Goal: Task Accomplishment & Management: Use online tool/utility

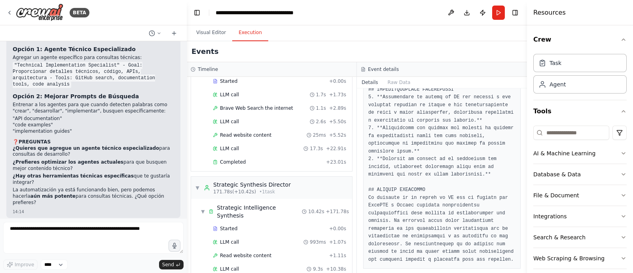
scroll to position [6897, 0]
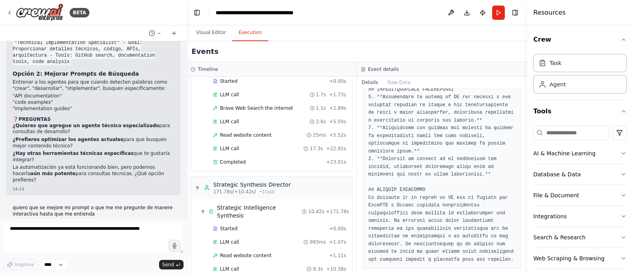
click at [103, 234] on textarea at bounding box center [93, 238] width 180 height 32
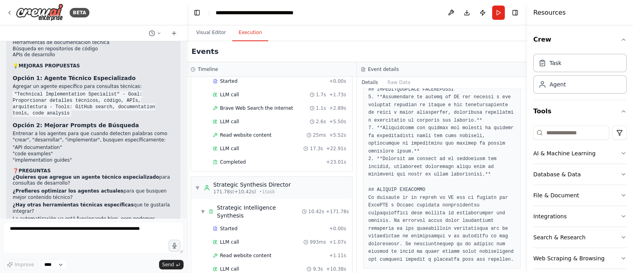
scroll to position [6820, 0]
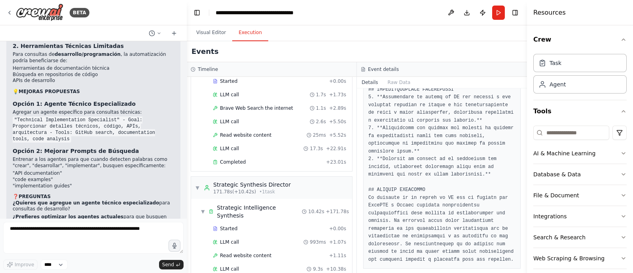
click at [69, 234] on textarea at bounding box center [93, 238] width 180 height 32
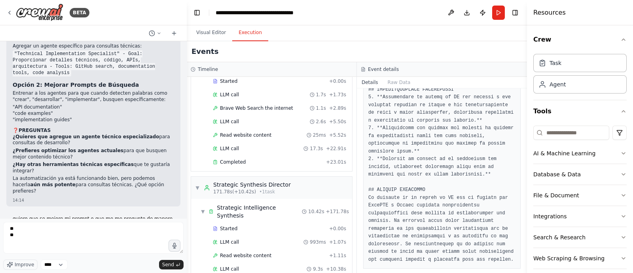
scroll to position [6897, 0]
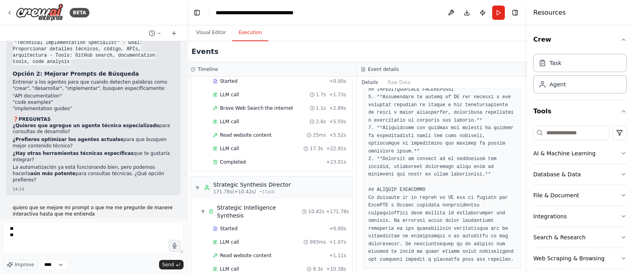
click at [54, 236] on textarea "** **" at bounding box center [93, 238] width 180 height 32
type textarea "** ** ** **"
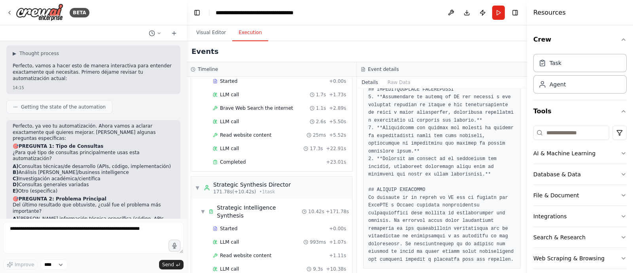
scroll to position [7087, 0]
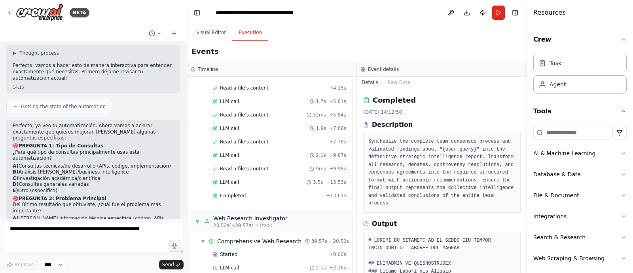
scroll to position [0, 0]
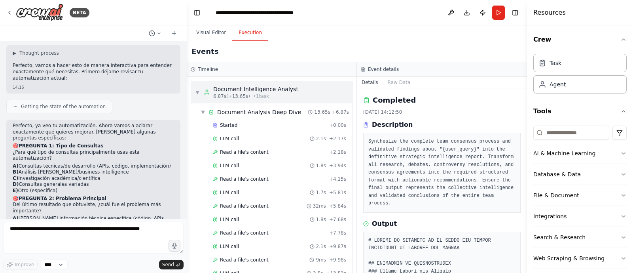
click at [244, 93] on span "6.87s (+13.65s)" at bounding box center [231, 96] width 37 height 6
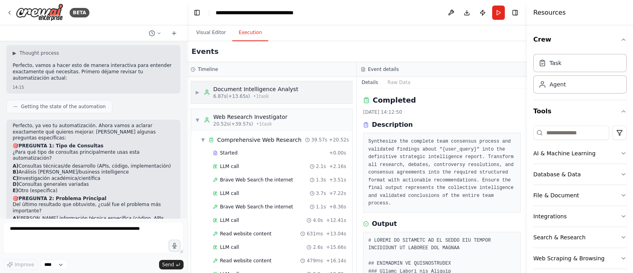
click at [224, 85] on div "Document Intelligence Analyst" at bounding box center [255, 89] width 85 height 8
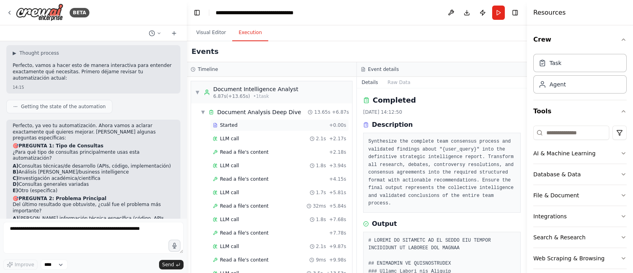
click at [227, 123] on span "Started" at bounding box center [228, 125] width 17 height 6
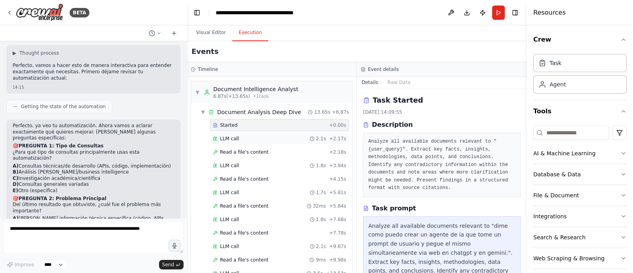
click at [249, 141] on div "LLM call 2.1s + 2.17s" at bounding box center [279, 138] width 133 height 6
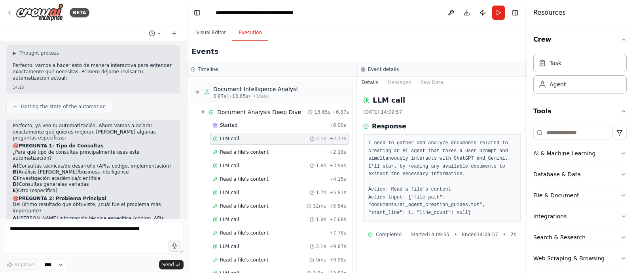
scroll to position [7089, 0]
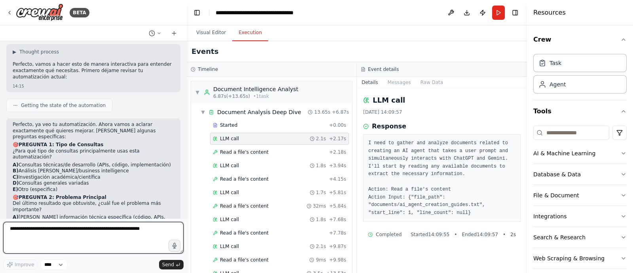
click at [84, 232] on textarea at bounding box center [93, 238] width 180 height 32
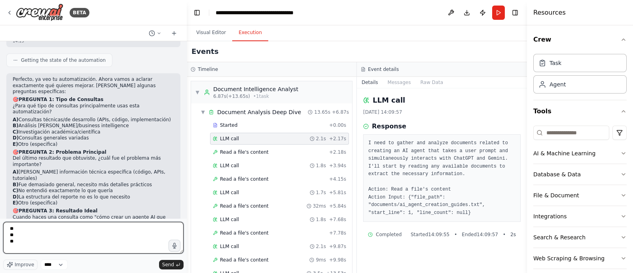
scroll to position [7173, 0]
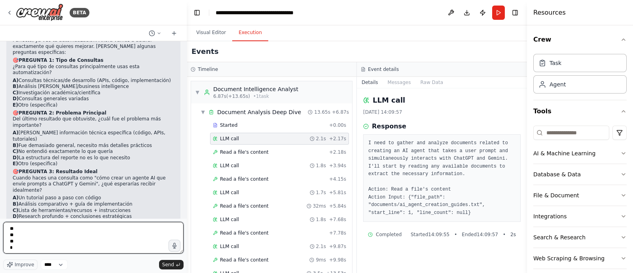
click at [79, 237] on textarea "** ** **" at bounding box center [93, 238] width 180 height 32
click at [40, 245] on textarea "** ** ** *" at bounding box center [93, 238] width 180 height 32
type textarea "** ** ** **"
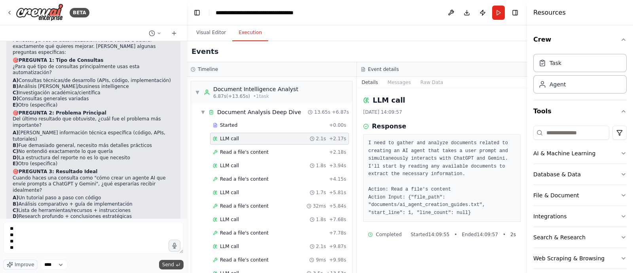
drag, startPoint x: 178, startPoint y: 266, endPoint x: 291, endPoint y: 270, distance: 112.9
click at [178, 266] on icon "submit" at bounding box center [178, 264] width 5 height 5
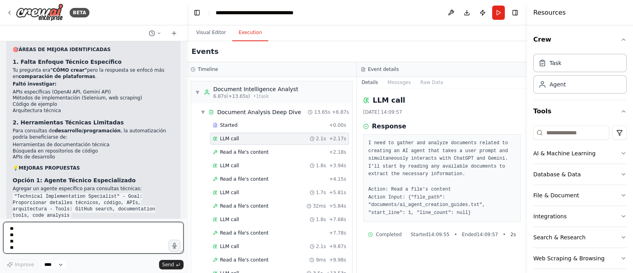
scroll to position [7467, 0]
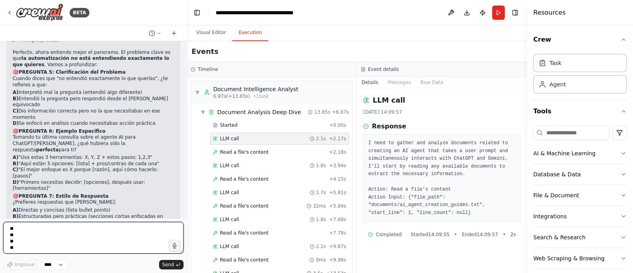
click at [95, 234] on textarea "** ** ** **" at bounding box center [93, 238] width 180 height 32
click at [78, 234] on textarea "** ** ** **" at bounding box center [93, 238] width 180 height 32
type textarea "*"
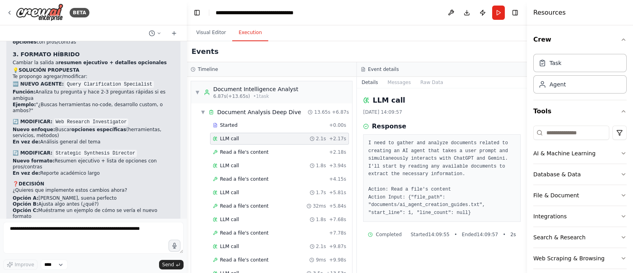
scroll to position [7870, 0]
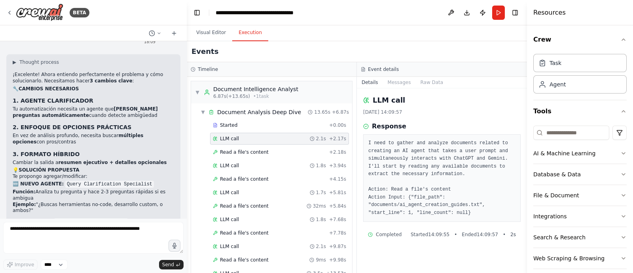
scroll to position [7765, 0]
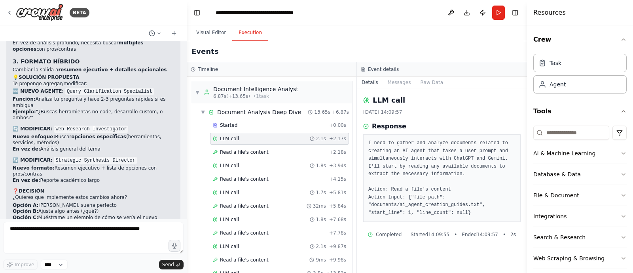
scroll to position [7870, 0]
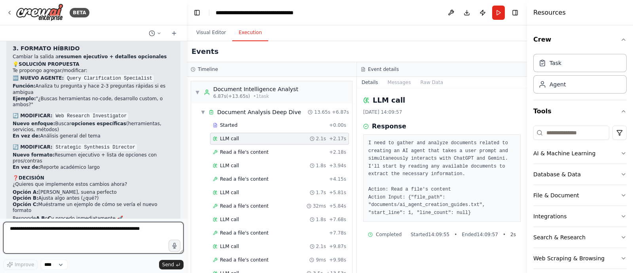
click at [65, 239] on textarea at bounding box center [93, 238] width 180 height 32
click at [72, 227] on textarea at bounding box center [93, 238] width 180 height 32
click at [61, 230] on textarea at bounding box center [93, 238] width 180 height 32
type textarea "*****"
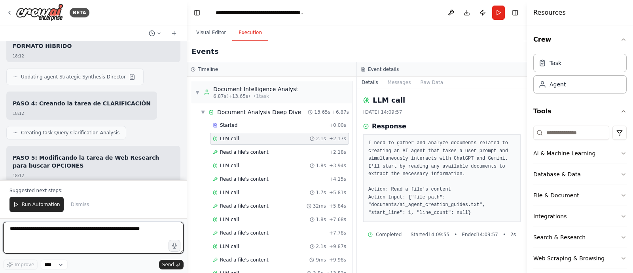
scroll to position [8748, 0]
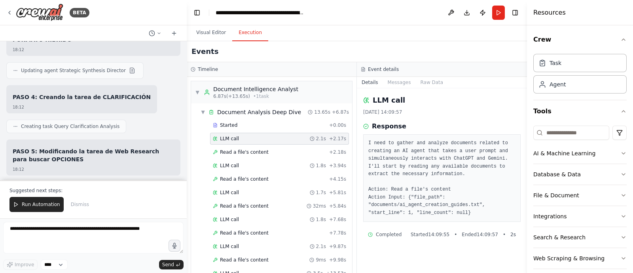
click at [206, 30] on button "Visual Editor" at bounding box center [211, 33] width 42 height 17
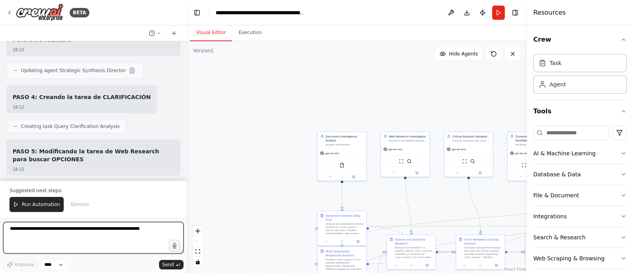
click at [114, 234] on textarea at bounding box center [93, 238] width 180 height 32
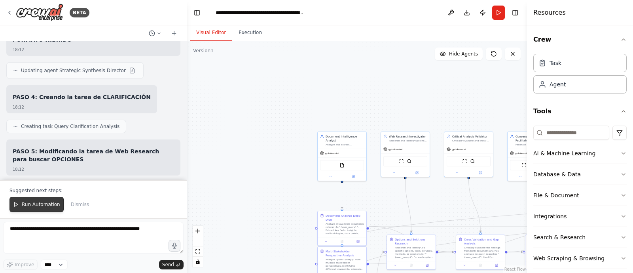
click at [39, 207] on span "Run Automation" at bounding box center [41, 204] width 38 height 6
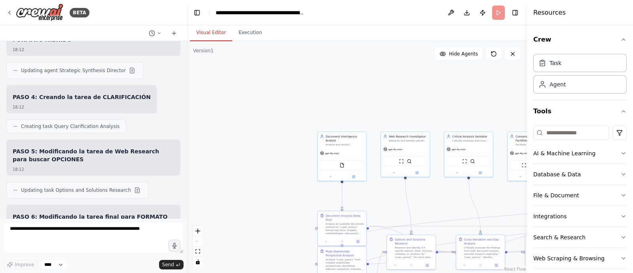
scroll to position [8710, 0]
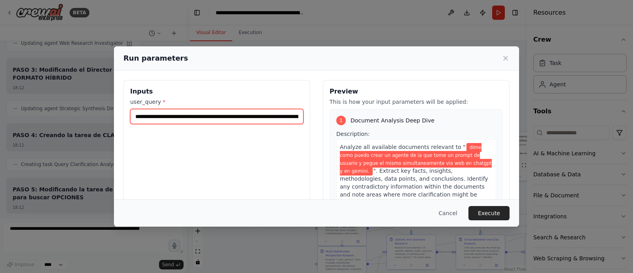
click at [217, 118] on input "**********" at bounding box center [216, 116] width 173 height 15
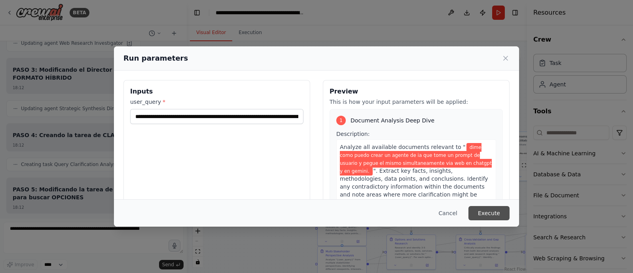
click at [487, 207] on button "Execute" at bounding box center [489, 213] width 41 height 14
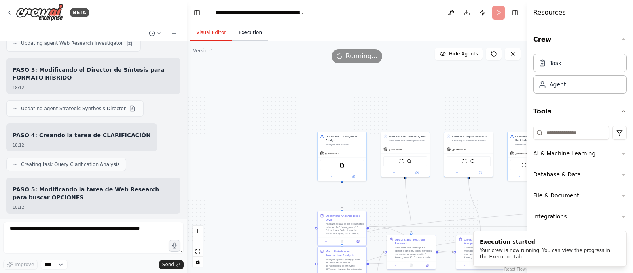
click at [250, 33] on button "Execution" at bounding box center [250, 33] width 36 height 17
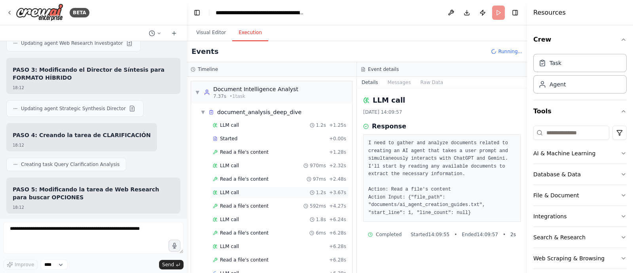
click at [230, 194] on span "LLM call" at bounding box center [229, 192] width 19 height 6
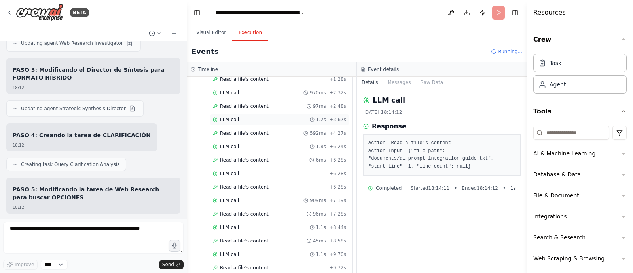
scroll to position [73, 0]
click at [230, 251] on span "LLM call" at bounding box center [229, 254] width 19 height 6
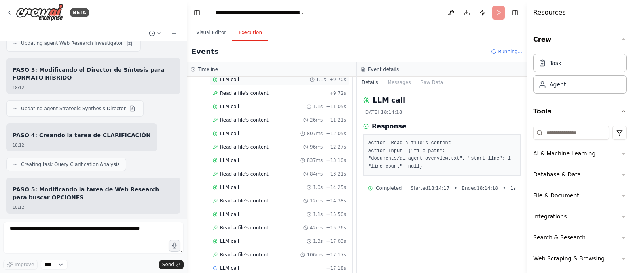
scroll to position [248, 0]
click at [233, 239] on span "LLM call" at bounding box center [229, 240] width 19 height 6
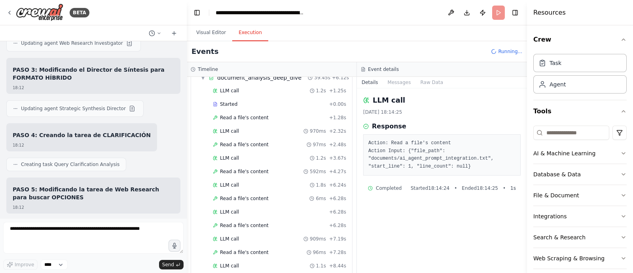
scroll to position [0, 0]
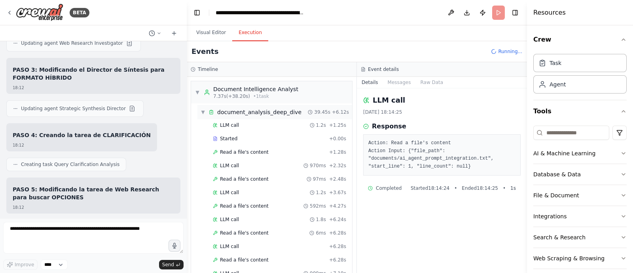
click at [201, 114] on span "▼" at bounding box center [203, 112] width 5 height 6
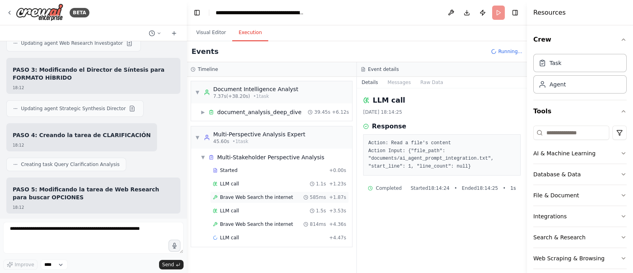
click at [266, 201] on div "Brave Web Search the internet 585ms + 1.87s" at bounding box center [279, 197] width 139 height 12
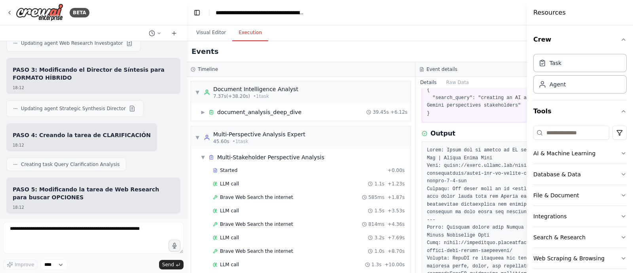
scroll to position [53, 0]
click at [201, 157] on span "▼" at bounding box center [203, 157] width 5 height 6
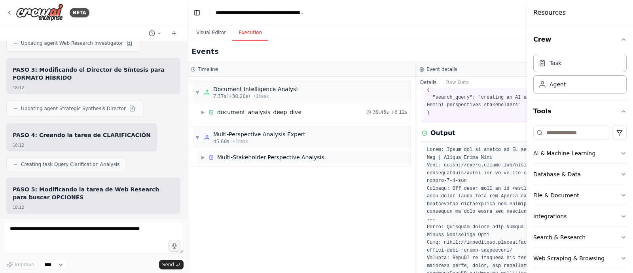
click at [201, 157] on span "▶" at bounding box center [203, 157] width 5 height 6
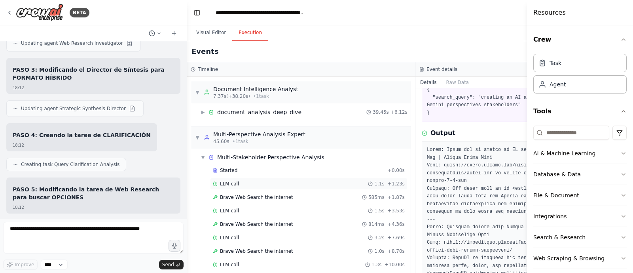
scroll to position [35, 0]
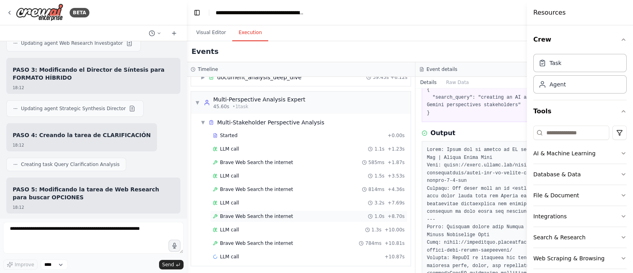
click at [254, 215] on span "Brave Web Search the internet" at bounding box center [256, 216] width 73 height 6
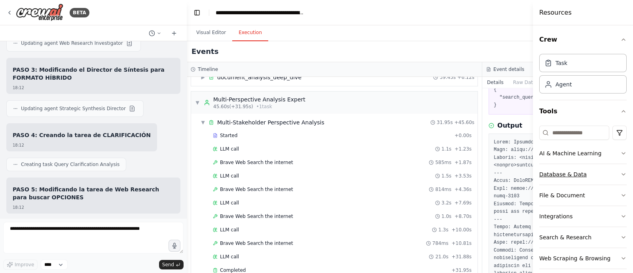
drag, startPoint x: 529, startPoint y: 179, endPoint x: 618, endPoint y: 181, distance: 89.1
click at [618, 181] on div "Resources Crew Task Agent Tools AI & Machine Learning Database & Data File & Do…" at bounding box center [583, 136] width 100 height 273
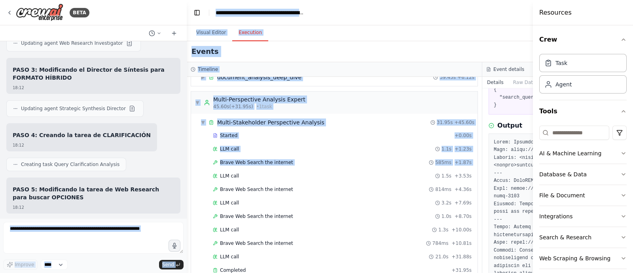
drag, startPoint x: 187, startPoint y: 179, endPoint x: 116, endPoint y: 172, distance: 71.5
click at [116, 172] on div "BETA Diseña un sistema de automatización CrewAI que cumpla estos requisitos fun…" at bounding box center [316, 136] width 633 height 273
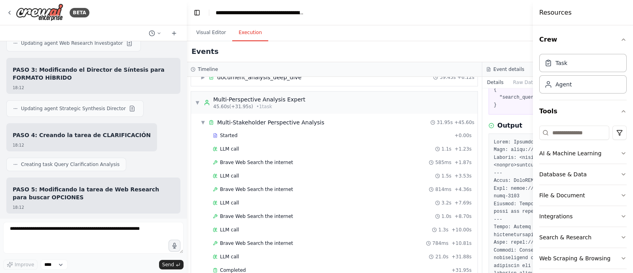
click at [187, 184] on div "▼ Document Intelligence Analyst 7.37s (+38.20s) • 1 task ▶ document_analysis_de…" at bounding box center [334, 175] width 295 height 196
drag, startPoint x: 186, startPoint y: 184, endPoint x: 131, endPoint y: 175, distance: 55.4
click at [131, 175] on div "BETA Diseña un sistema de automatización CrewAI que cumpla estos requisitos fun…" at bounding box center [316, 136] width 633 height 273
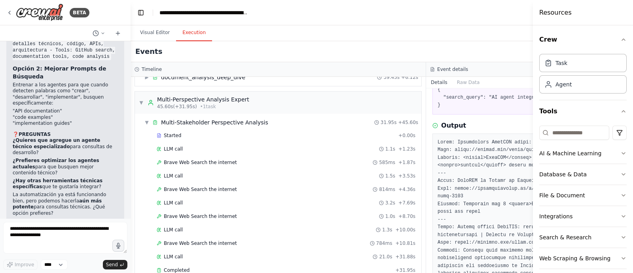
scroll to position [10835, 0]
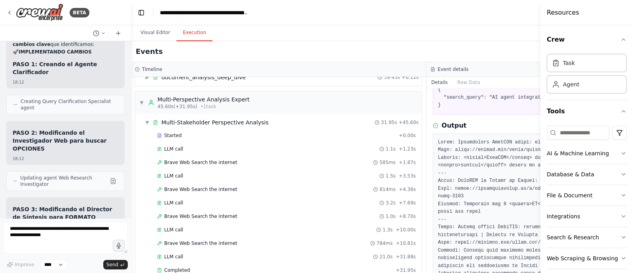
drag, startPoint x: 534, startPoint y: 125, endPoint x: 602, endPoint y: 128, distance: 67.7
click at [602, 128] on div "Resources Crew Task Agent Tools AI & Machine Learning Database & Data File & Do…" at bounding box center [587, 136] width 93 height 273
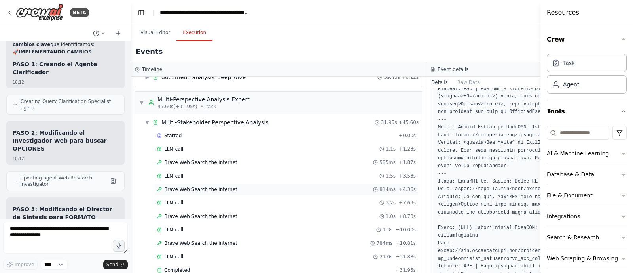
scroll to position [231, 0]
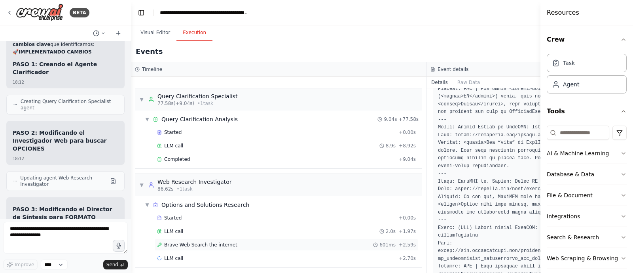
click at [200, 239] on div "Brave Web Search the internet 601ms + 2.59s" at bounding box center [286, 245] width 264 height 12
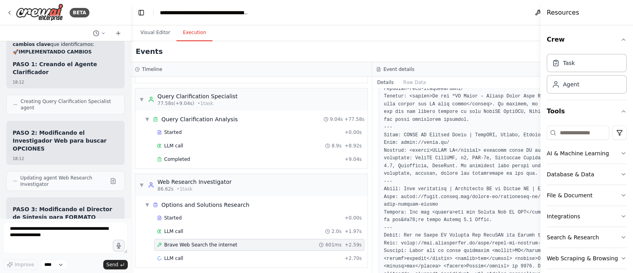
scroll to position [362, 0]
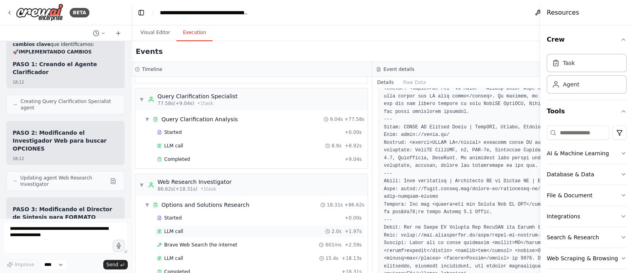
click at [173, 228] on span "LLM call" at bounding box center [173, 231] width 19 height 6
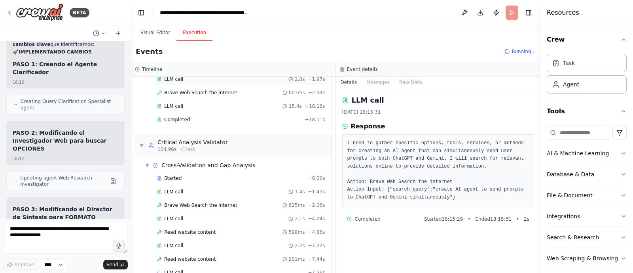
scroll to position [384, 0]
click at [166, 188] on span "LLM call" at bounding box center [173, 191] width 19 height 6
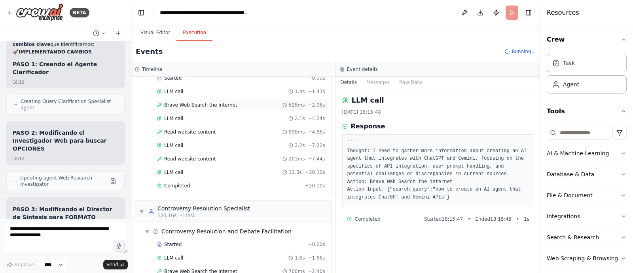
scroll to position [507, 0]
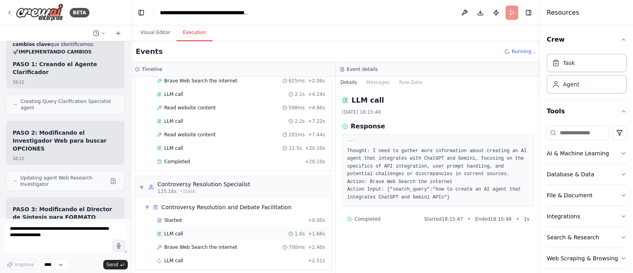
click at [179, 230] on span "LLM call" at bounding box center [173, 233] width 19 height 6
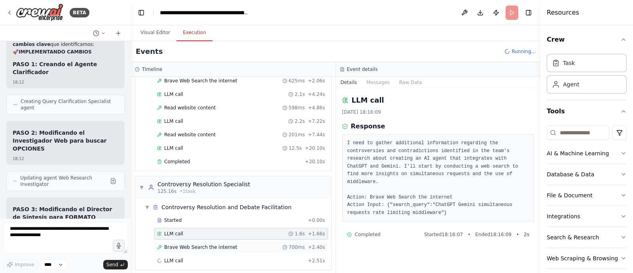
click at [195, 244] on span "Brave Web Search the internet" at bounding box center [200, 247] width 73 height 6
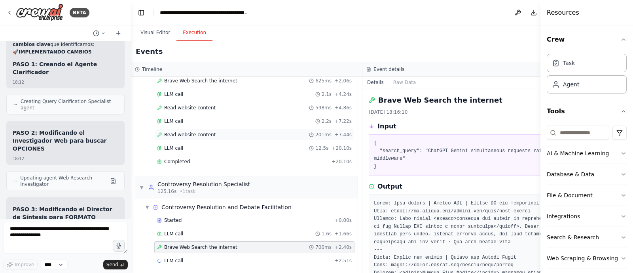
click at [142, 184] on span "▼" at bounding box center [141, 187] width 5 height 6
click at [142, 127] on div "LLM call 2.2s + 7.22s" at bounding box center [248, 121] width 213 height 12
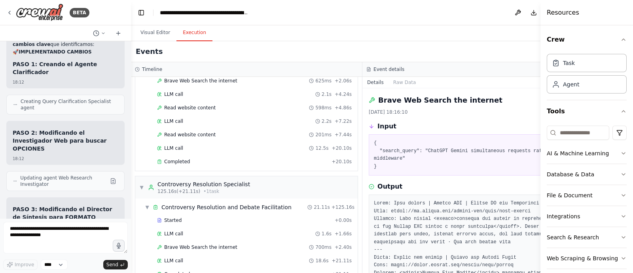
scroll to position [646, 0]
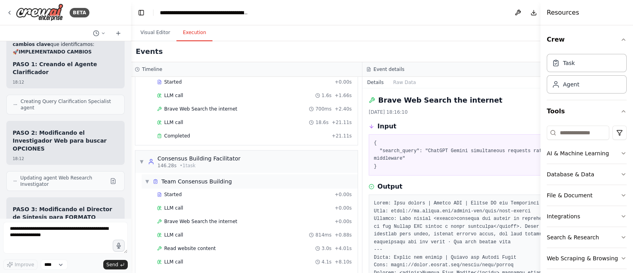
click at [145, 178] on span "▼" at bounding box center [147, 181] width 5 height 6
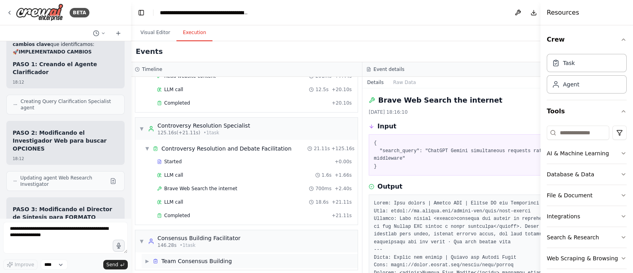
click at [148, 258] on span "▶" at bounding box center [147, 261] width 5 height 6
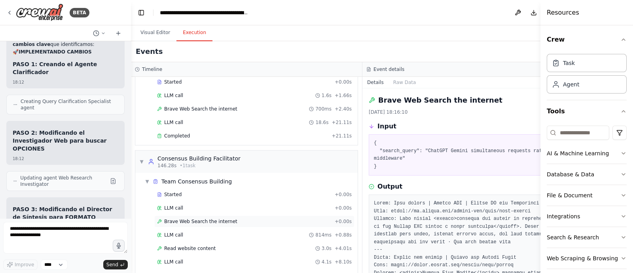
scroll to position [766, 0]
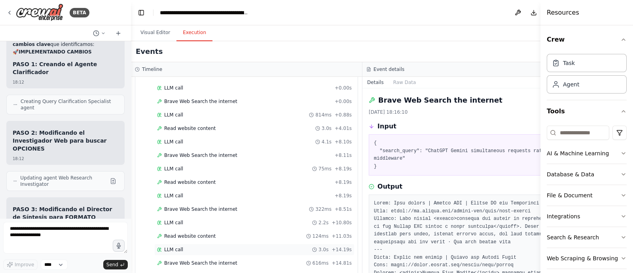
click at [184, 246] on div "LLM call 3.0s + 14.19s" at bounding box center [254, 249] width 195 height 6
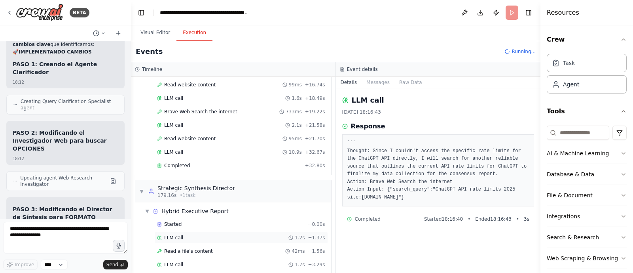
scroll to position [1018, 0]
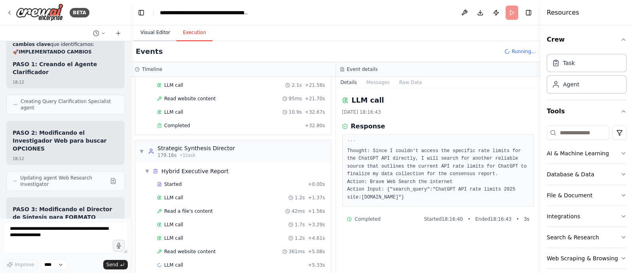
click at [158, 37] on button "Visual Editor" at bounding box center [155, 33] width 42 height 17
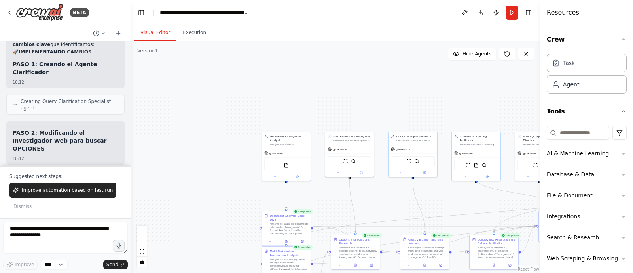
scroll to position [10835, 0]
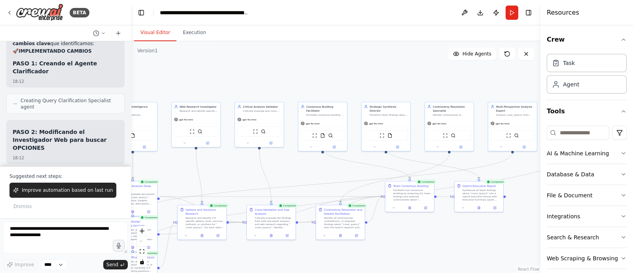
drag, startPoint x: 443, startPoint y: 95, endPoint x: 299, endPoint y: 65, distance: 147.4
click at [299, 65] on div ".deletable-edge-delete-btn { width: 20px; height: 20px; border: 0px solid #ffff…" at bounding box center [336, 157] width 410 height 232
click at [202, 36] on button "Execution" at bounding box center [195, 33] width 36 height 17
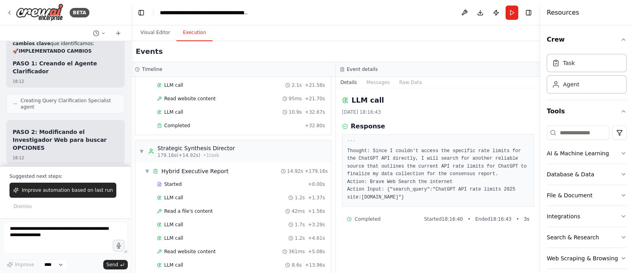
scroll to position [1031, 0]
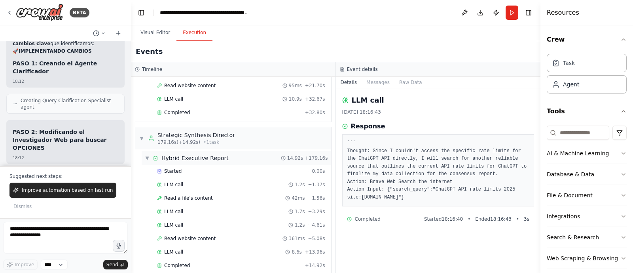
click at [148, 155] on span "▼" at bounding box center [147, 158] width 5 height 6
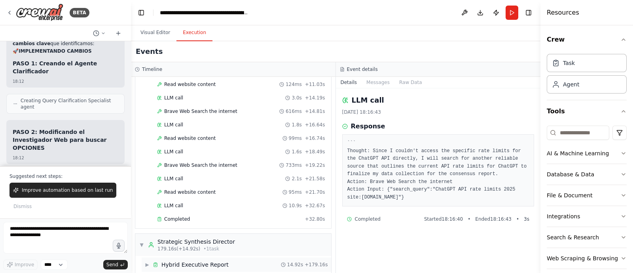
click at [147, 261] on span "▶" at bounding box center [147, 264] width 5 height 6
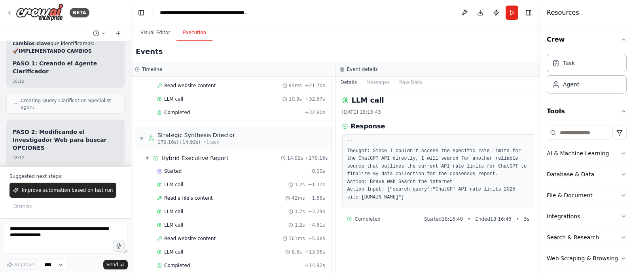
click at [169, 260] on div "Started + 0.00s LLM call 1.2s + 1.37s Read a file's content 42ms + 1.56s LLM ca…" at bounding box center [237, 219] width 190 height 108
click at [175, 262] on span "Completed" at bounding box center [177, 265] width 26 height 6
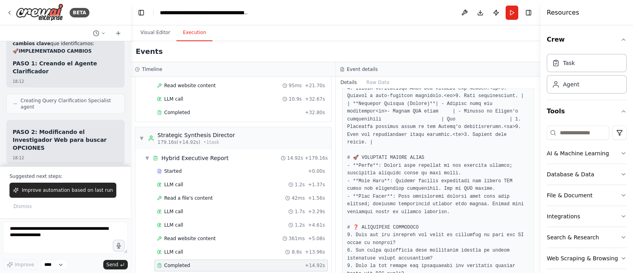
scroll to position [436, 0]
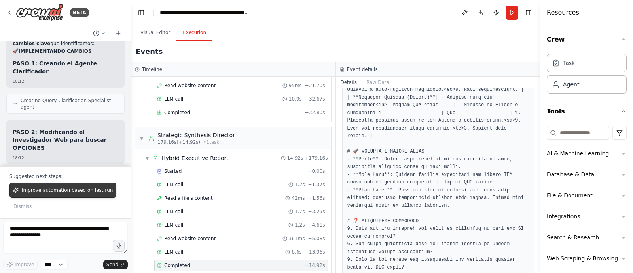
click at [66, 188] on span "Improve automation based on last run" at bounding box center [67, 190] width 91 height 6
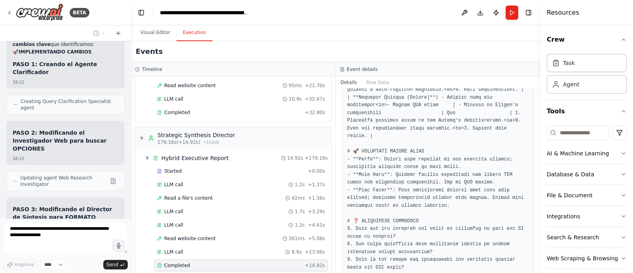
scroll to position [10855, 0]
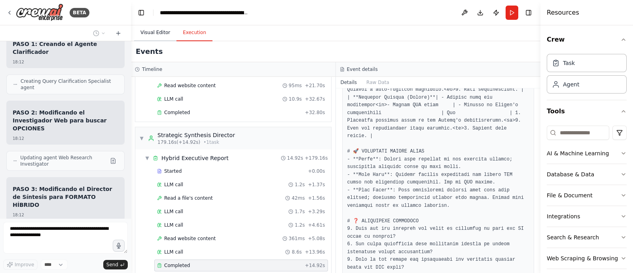
click at [156, 32] on button "Visual Editor" at bounding box center [155, 33] width 42 height 17
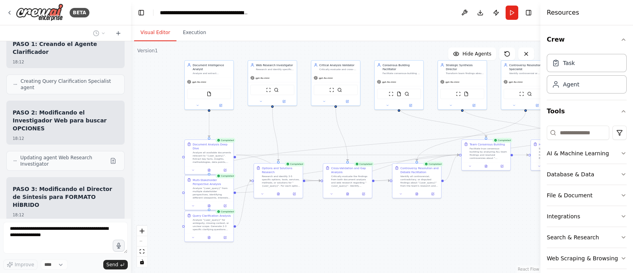
drag, startPoint x: 320, startPoint y: 84, endPoint x: 392, endPoint y: 42, distance: 83.7
click at [392, 42] on div ".deletable-edge-delete-btn { width: 20px; height: 20px; border: 0px solid #ffff…" at bounding box center [336, 157] width 410 height 232
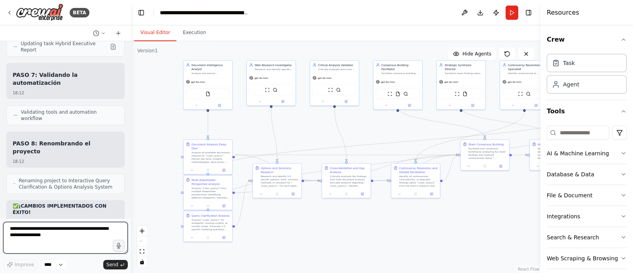
scroll to position [11265, 0]
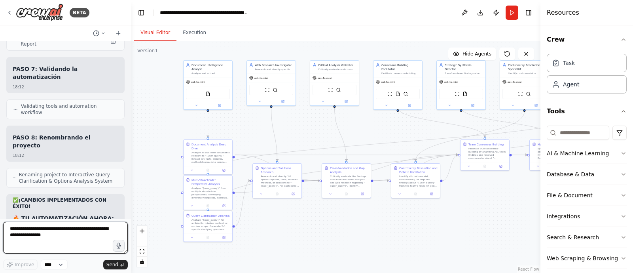
click at [50, 230] on textarea at bounding box center [65, 238] width 125 height 32
type textarea "**********"
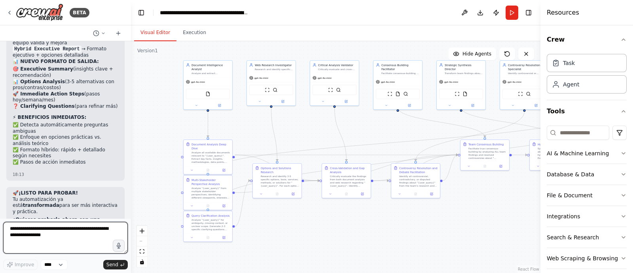
scroll to position [11513, 0]
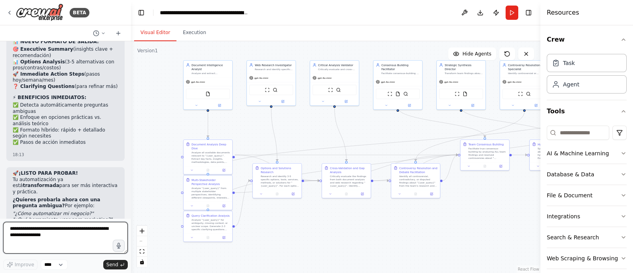
click at [69, 230] on textarea at bounding box center [65, 238] width 125 height 32
type textarea "**********"
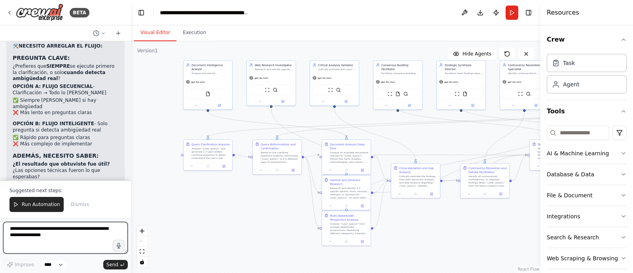
scroll to position [12004, 0]
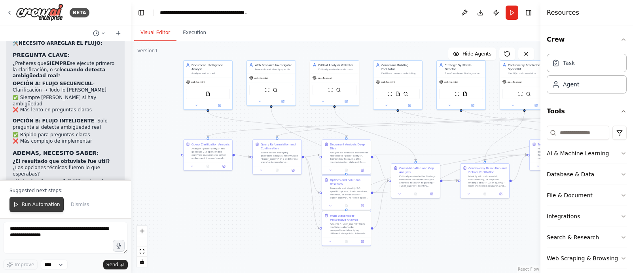
click at [34, 203] on span "Run Automation" at bounding box center [41, 204] width 38 height 6
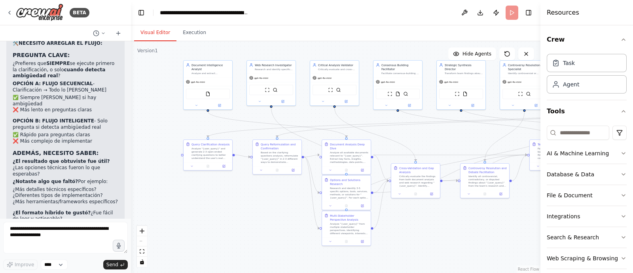
scroll to position [11966, 0]
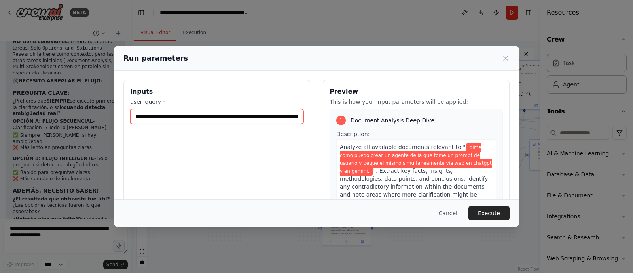
click at [156, 116] on input "**********" at bounding box center [216, 116] width 173 height 15
click at [318, 110] on div "**********" at bounding box center [316, 174] width 386 height 188
click at [268, 116] on input "**********" at bounding box center [216, 116] width 173 height 15
type input "**********"
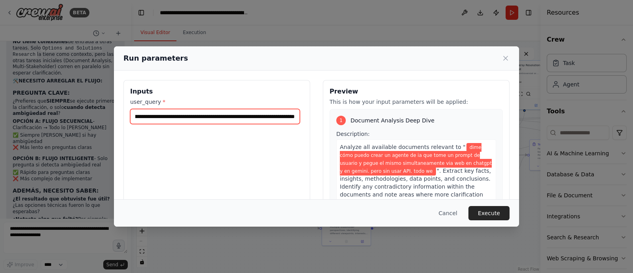
scroll to position [0, 269]
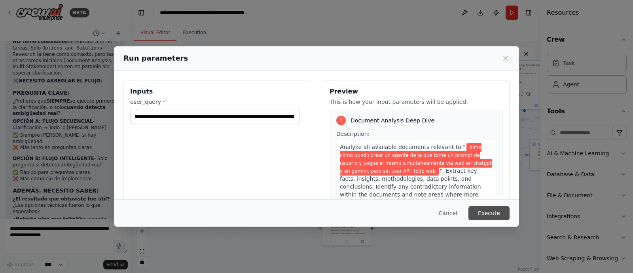
click at [489, 206] on button "Execute" at bounding box center [489, 213] width 41 height 14
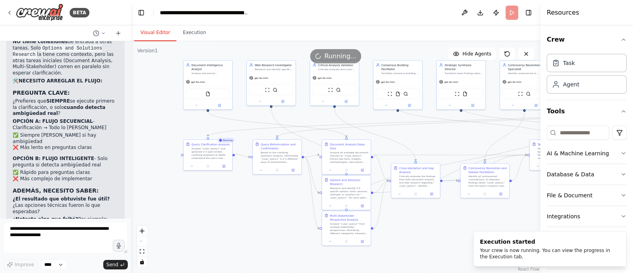
click at [182, 34] on button "Execution" at bounding box center [195, 33] width 36 height 17
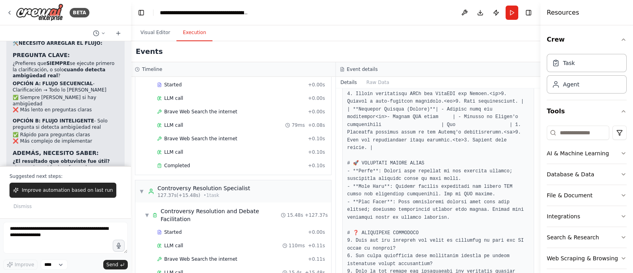
scroll to position [436, 0]
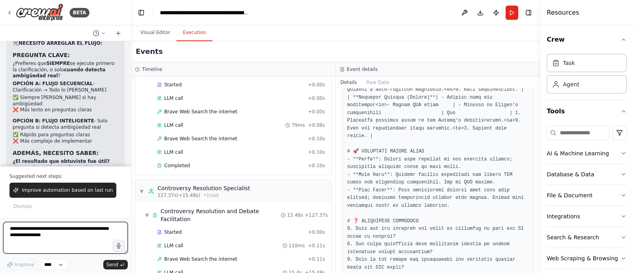
click at [56, 237] on textarea at bounding box center [65, 238] width 125 height 32
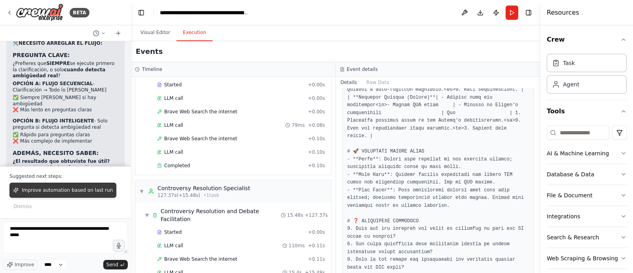
click at [73, 188] on span "Improve automation based on last run" at bounding box center [67, 190] width 91 height 6
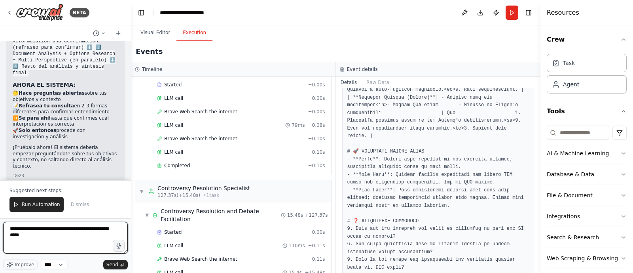
scroll to position [12864, 0]
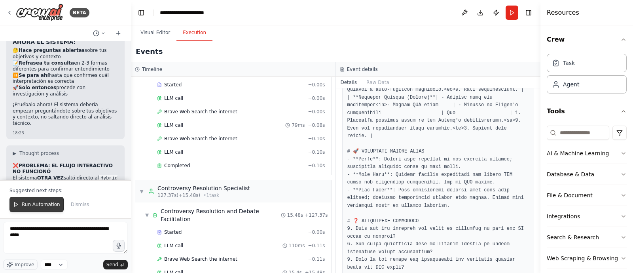
click at [44, 206] on span "Run Automation" at bounding box center [41, 204] width 38 height 6
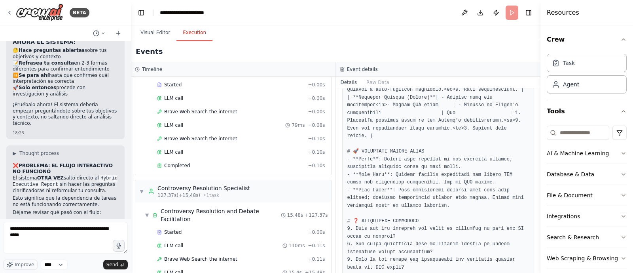
scroll to position [12826, 0]
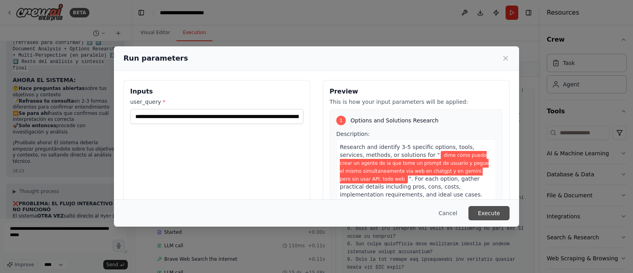
click at [494, 212] on button "Execute" at bounding box center [489, 213] width 41 height 14
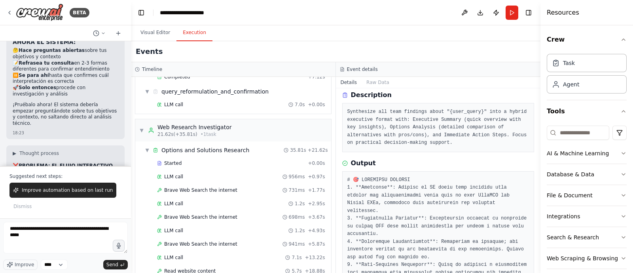
scroll to position [0, 0]
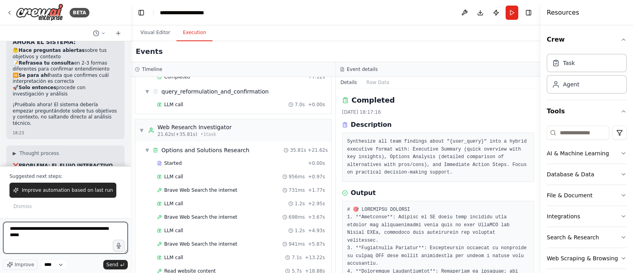
click at [49, 239] on textarea "**********" at bounding box center [65, 238] width 125 height 32
click at [60, 237] on textarea "**********" at bounding box center [65, 238] width 125 height 32
type textarea "**********"
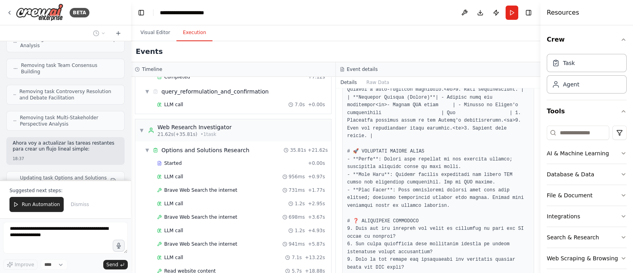
scroll to position [13223, 0]
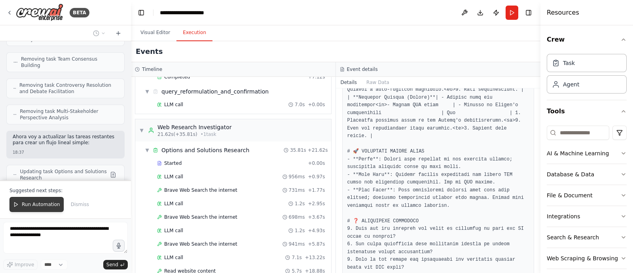
click at [41, 206] on span "Run Automation" at bounding box center [41, 204] width 38 height 6
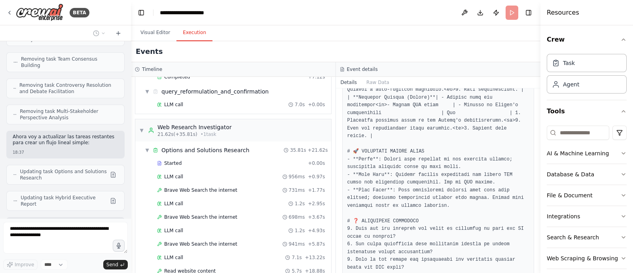
scroll to position [13217, 0]
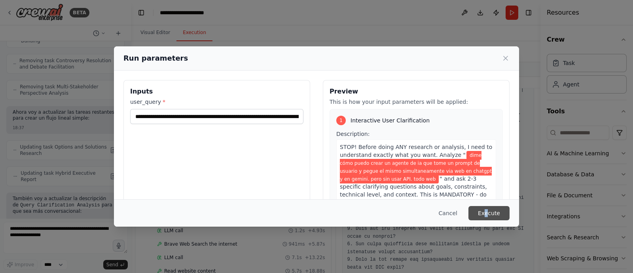
drag, startPoint x: 486, startPoint y: 199, endPoint x: 488, endPoint y: 212, distance: 13.2
click at [488, 212] on div "Cancel Execute" at bounding box center [316, 212] width 405 height 27
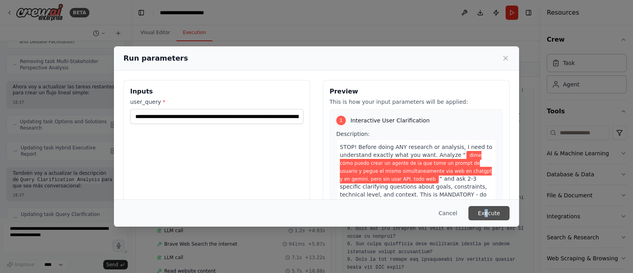
click at [488, 212] on button "Execute" at bounding box center [489, 213] width 41 height 14
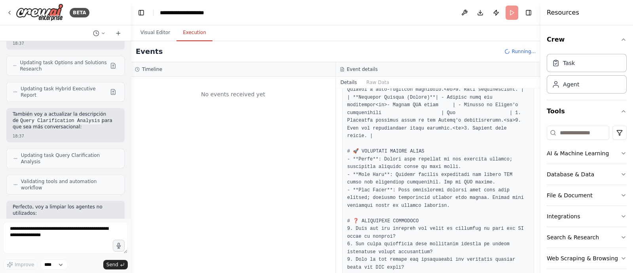
scroll to position [13339, 0]
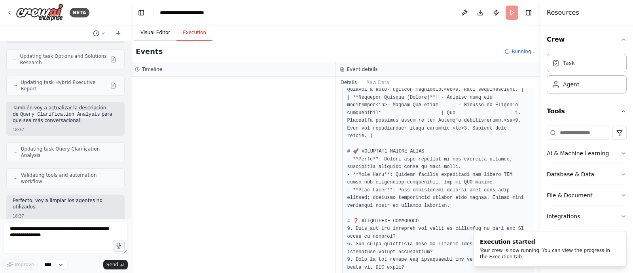
click at [158, 32] on button "Visual Editor" at bounding box center [155, 33] width 42 height 17
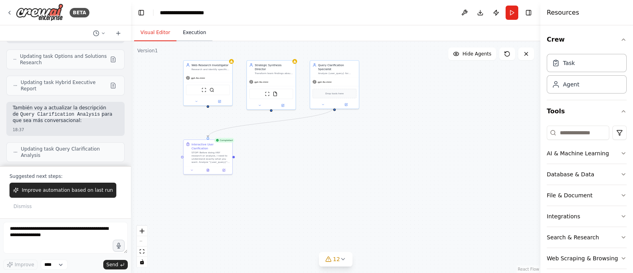
click at [192, 36] on button "Execution" at bounding box center [195, 33] width 36 height 17
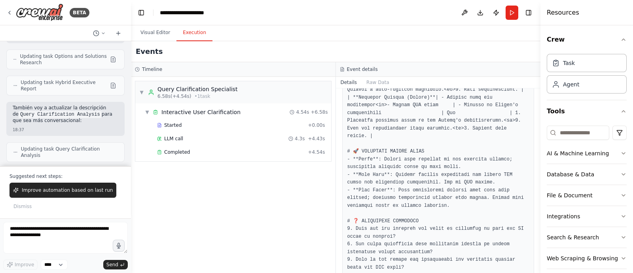
click at [408, 238] on pre at bounding box center [439, 21] width 182 height 502
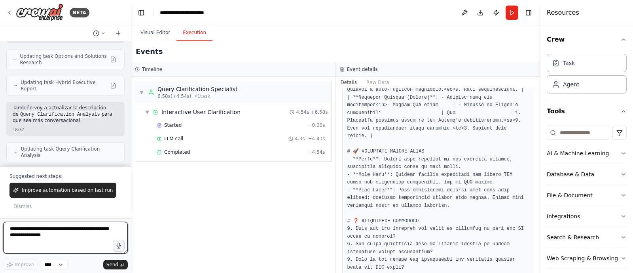
click at [57, 234] on textarea at bounding box center [65, 238] width 125 height 32
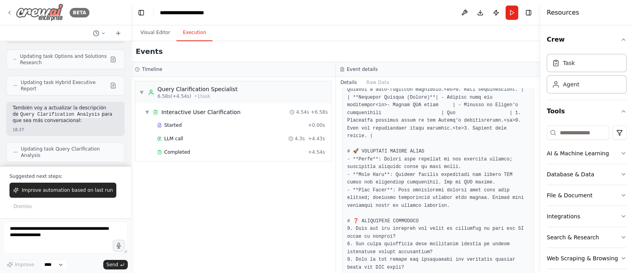
click at [37, 12] on img at bounding box center [39, 13] width 47 height 18
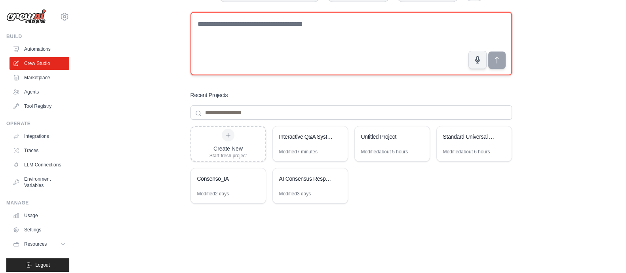
click at [333, 28] on textarea at bounding box center [350, 43] width 321 height 63
type textarea "**********"
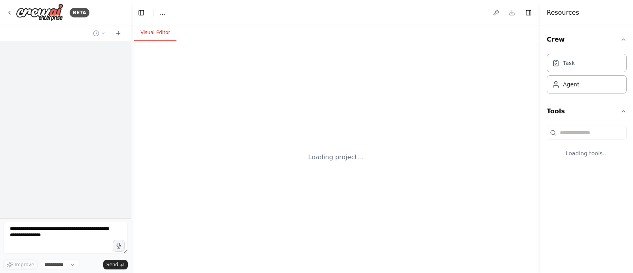
select select "****"
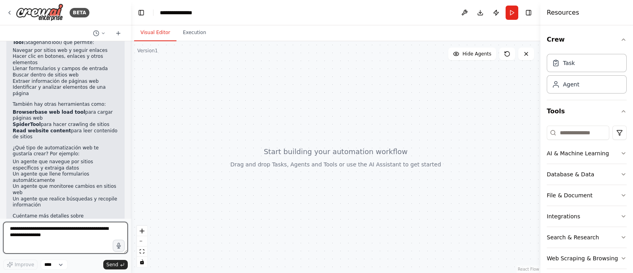
scroll to position [189, 0]
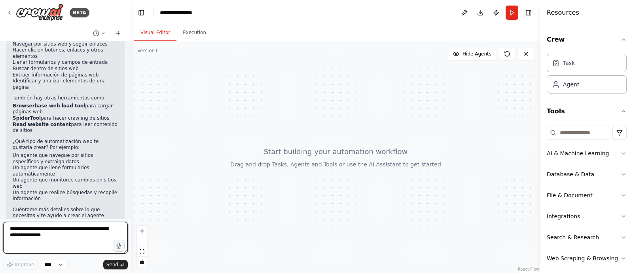
click at [44, 226] on textarea at bounding box center [65, 238] width 125 height 32
click at [57, 230] on textarea "**********" at bounding box center [65, 238] width 125 height 32
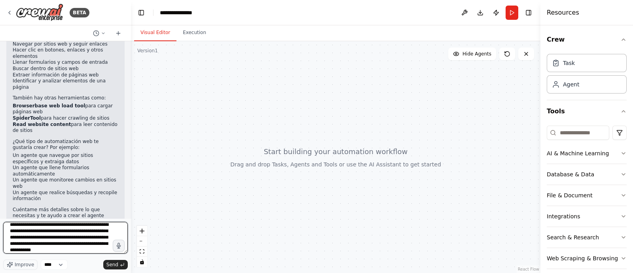
type textarea "**********"
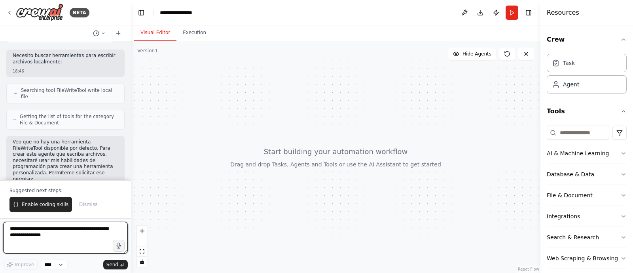
scroll to position [533, 0]
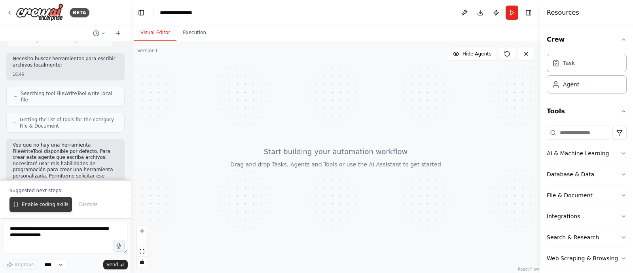
click at [45, 201] on button "Enable coding skills" at bounding box center [40, 204] width 63 height 15
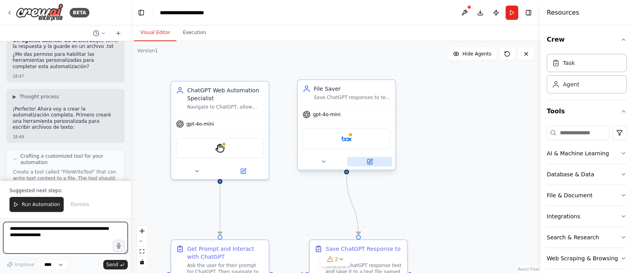
scroll to position [1653, 0]
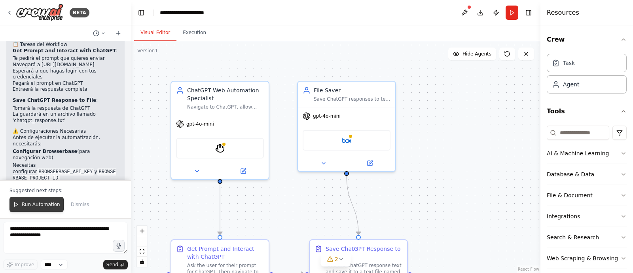
click at [42, 205] on span "Run Automation" at bounding box center [41, 204] width 38 height 6
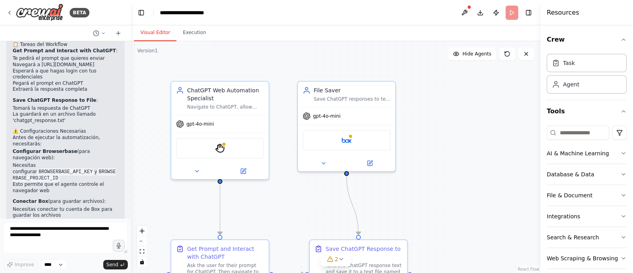
scroll to position [1615, 0]
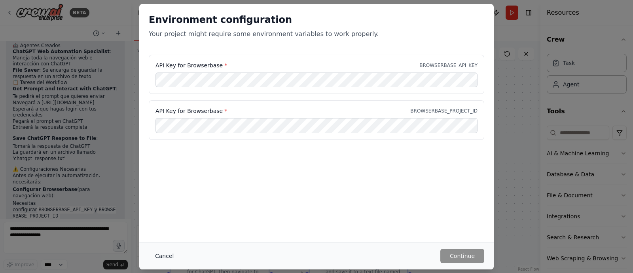
click at [170, 256] on button "Cancel" at bounding box center [164, 256] width 31 height 14
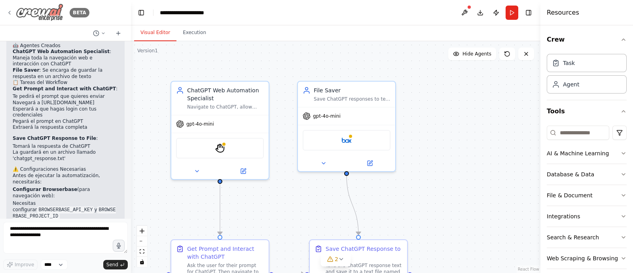
click at [44, 11] on img at bounding box center [39, 13] width 47 height 18
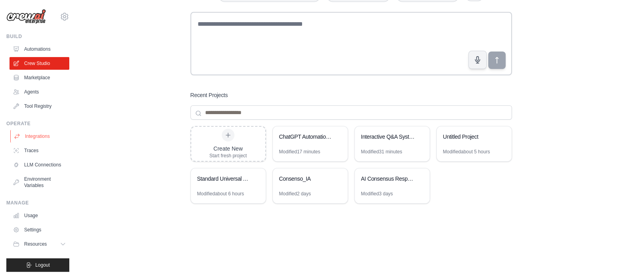
scroll to position [11, 0]
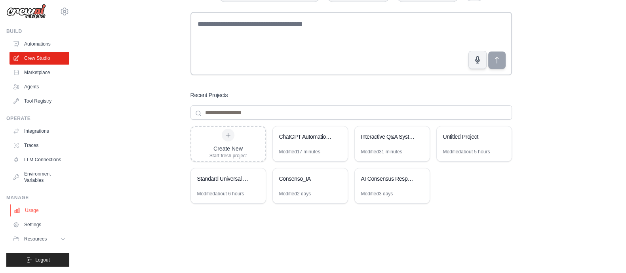
click at [36, 207] on link "Usage" at bounding box center [40, 210] width 60 height 13
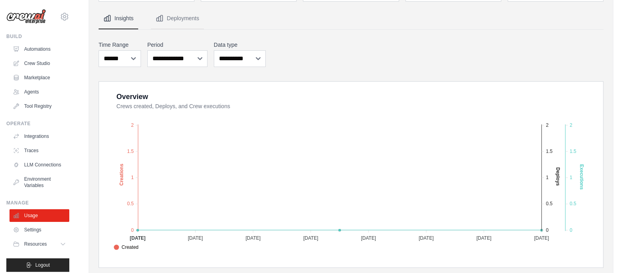
scroll to position [70, 0]
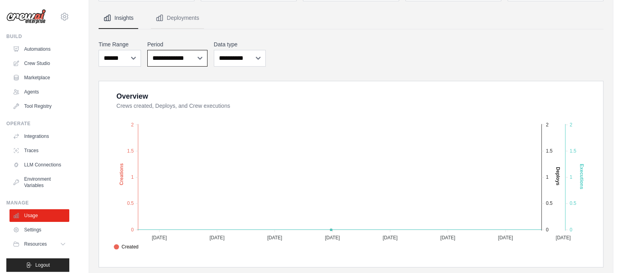
click at [180, 53] on select "**********" at bounding box center [177, 58] width 60 height 17
click at [119, 60] on select "***** ****** *******" at bounding box center [120, 58] width 42 height 17
select select "***"
click at [99, 50] on select "***** ****** *******" at bounding box center [120, 58] width 42 height 17
click at [189, 58] on select "**********" at bounding box center [177, 58] width 60 height 17
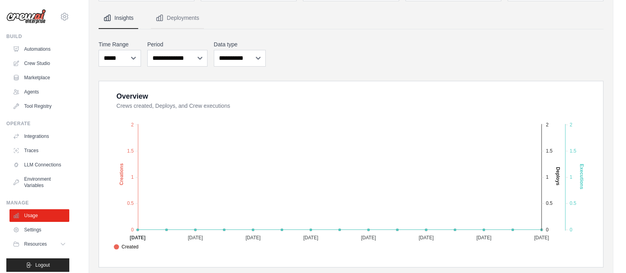
click at [243, 81] on div "Overview Crews created, Deploys, and Crew executions Created Deploys Executions…" at bounding box center [351, 174] width 504 height 186
click at [251, 61] on select "**********" at bounding box center [240, 58] width 52 height 17
click at [319, 58] on div "**********" at bounding box center [351, 53] width 505 height 29
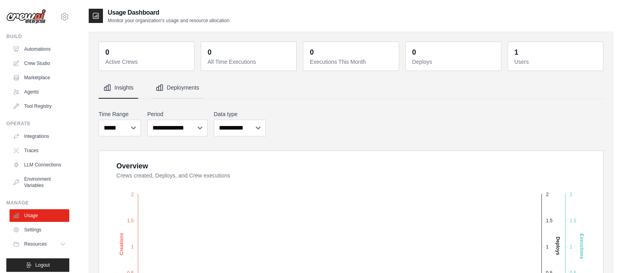
click at [196, 87] on button "Deployments" at bounding box center [177, 87] width 53 height 21
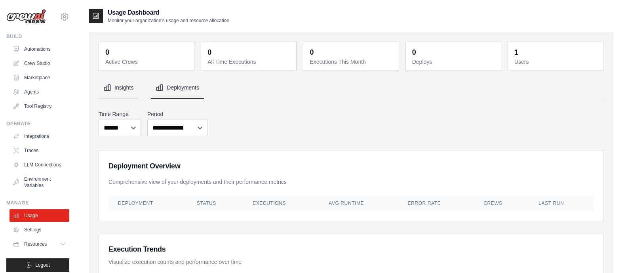
click at [123, 94] on button "Insights" at bounding box center [119, 87] width 40 height 21
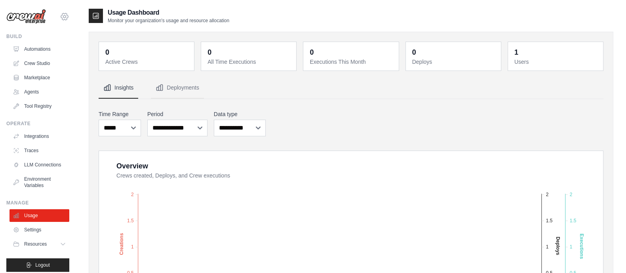
click at [60, 18] on icon at bounding box center [64, 16] width 9 height 9
click at [43, 53] on link "Settings" at bounding box center [57, 53] width 70 height 14
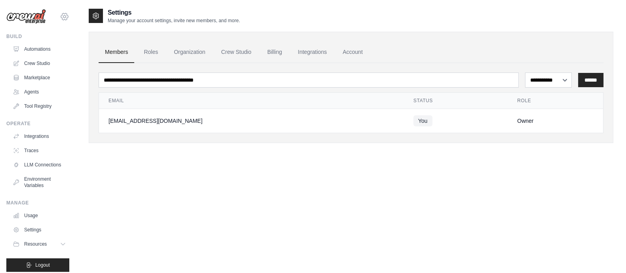
click at [60, 17] on icon at bounding box center [64, 16] width 9 height 9
click at [36, 52] on link "Settings" at bounding box center [57, 53] width 70 height 14
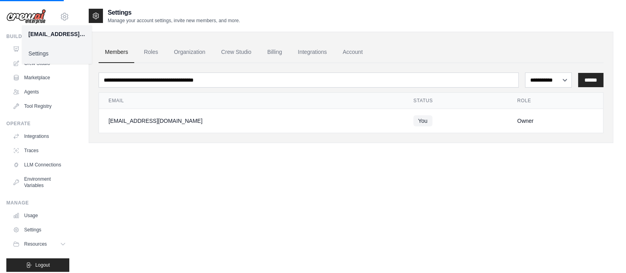
click at [262, 170] on div "**********" at bounding box center [351, 144] width 524 height 273
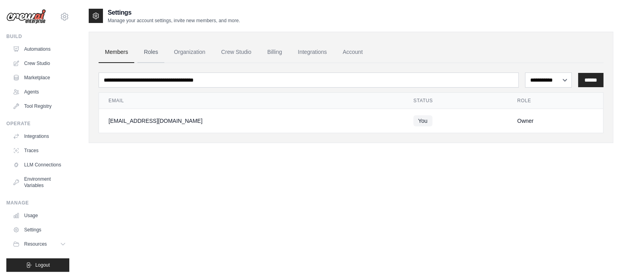
click at [154, 50] on link "Roles" at bounding box center [150, 52] width 27 height 21
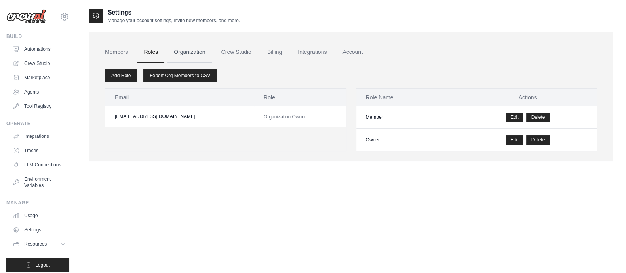
click at [186, 55] on link "Organization" at bounding box center [189, 52] width 44 height 21
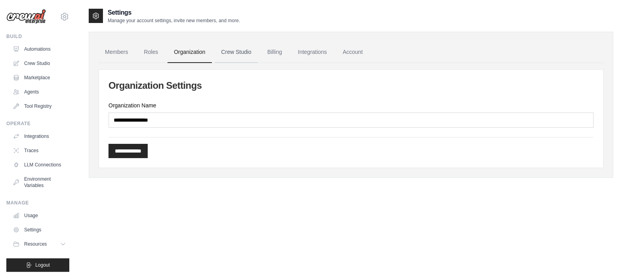
click at [233, 53] on link "Crew Studio" at bounding box center [236, 52] width 43 height 21
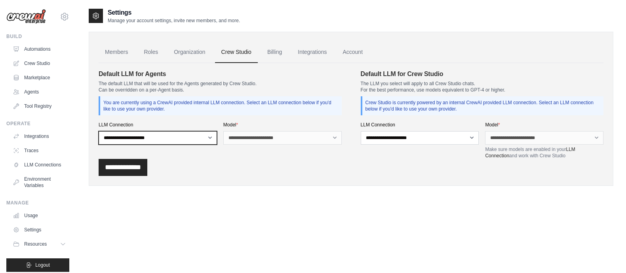
click at [135, 139] on select "**********" at bounding box center [158, 137] width 118 height 13
click at [203, 133] on select "**********" at bounding box center [158, 137] width 118 height 13
select select "******"
click at [99, 131] on select "**********" at bounding box center [158, 137] width 118 height 13
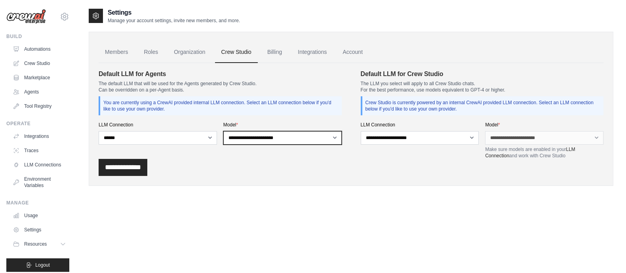
click at [258, 138] on select "**********" at bounding box center [282, 137] width 118 height 13
select select "*******"
click at [223, 131] on select "**********" at bounding box center [282, 137] width 118 height 13
click at [408, 123] on label "LLM Connection" at bounding box center [420, 125] width 118 height 6
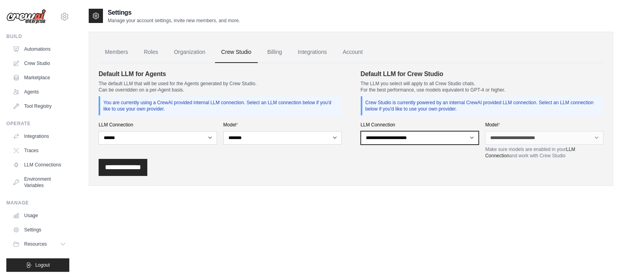
click at [408, 131] on select "**********" at bounding box center [420, 137] width 118 height 13
click at [405, 135] on select "**********" at bounding box center [420, 137] width 118 height 13
select select "******"
click at [361, 131] on select "**********" at bounding box center [420, 137] width 118 height 13
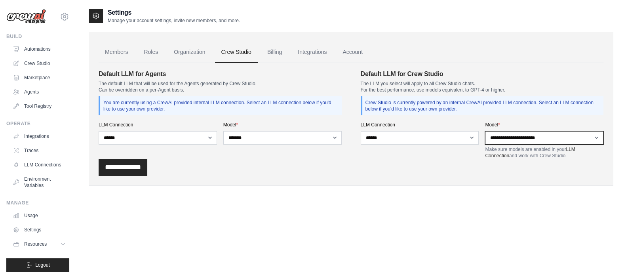
click at [503, 141] on select "**********" at bounding box center [544, 137] width 118 height 13
click at [501, 169] on div "**********" at bounding box center [351, 167] width 505 height 17
click at [507, 133] on select "**********" at bounding box center [544, 137] width 118 height 13
select select "*******"
click at [485, 131] on select "**********" at bounding box center [544, 137] width 118 height 13
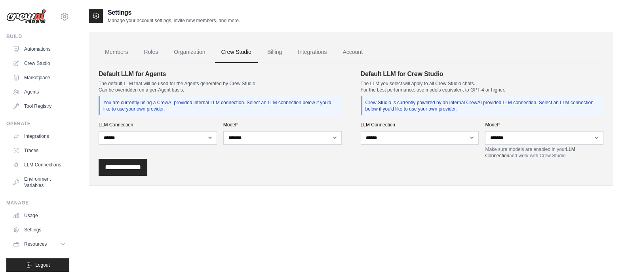
click at [328, 158] on div "**********" at bounding box center [220, 113] width 243 height 89
click at [274, 55] on link "Billing" at bounding box center [274, 52] width 27 height 21
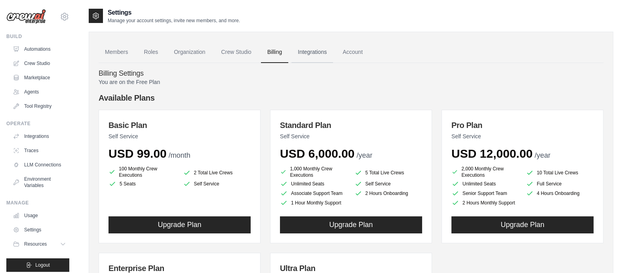
click at [315, 52] on link "Integrations" at bounding box center [312, 52] width 42 height 21
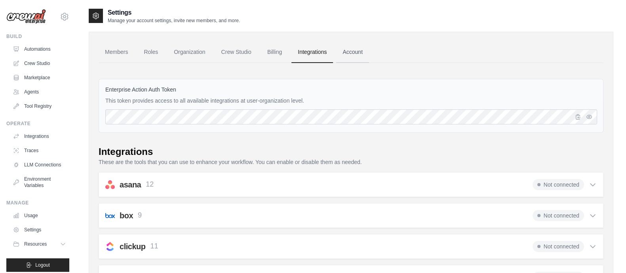
click at [351, 54] on link "Account" at bounding box center [352, 52] width 33 height 21
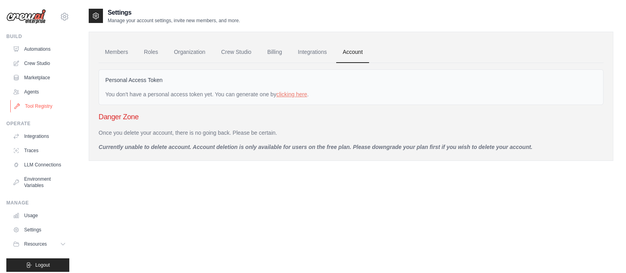
click at [38, 106] on link "Tool Registry" at bounding box center [40, 106] width 60 height 13
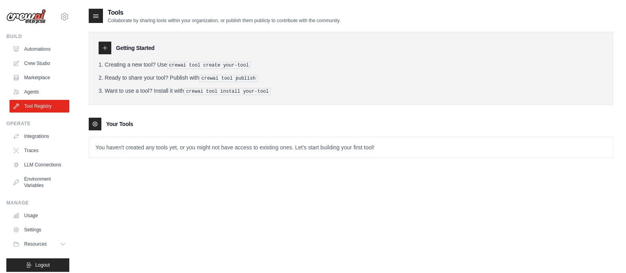
click at [135, 148] on p "You haven't created any tools yet, or you might not have access to existing one…" at bounding box center [351, 147] width 524 height 21
click at [180, 177] on div "Tools Collaborate by sharing tools within your organization, or publish them pu…" at bounding box center [351, 144] width 524 height 273
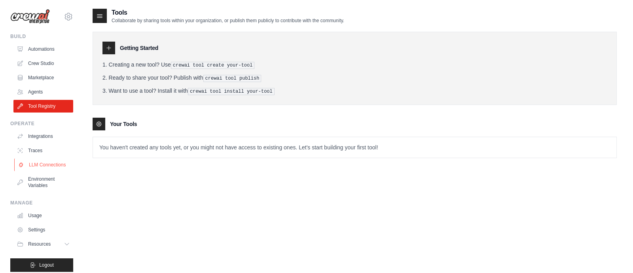
scroll to position [11, 0]
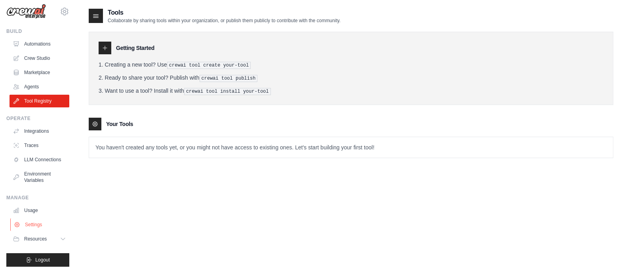
click at [36, 224] on link "Settings" at bounding box center [40, 224] width 60 height 13
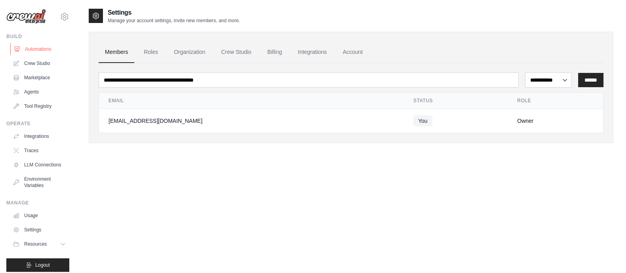
click at [42, 46] on link "Automations" at bounding box center [40, 49] width 60 height 13
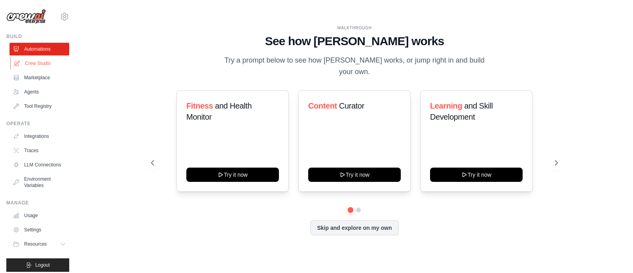
click at [38, 57] on link "Crew Studio" at bounding box center [40, 63] width 60 height 13
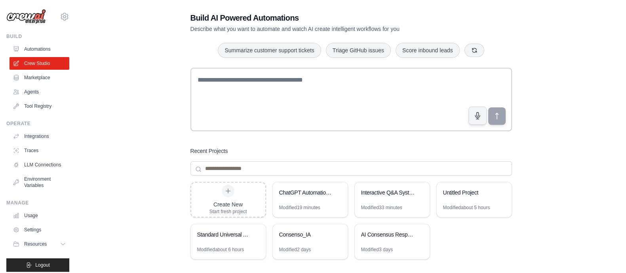
scroll to position [29, 0]
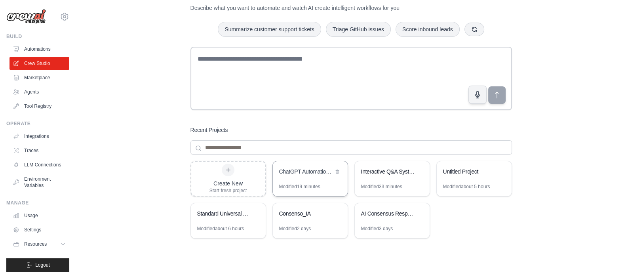
click at [313, 170] on div "ChatGPT Automation Bot" at bounding box center [306, 171] width 54 height 8
click at [340, 174] on button at bounding box center [337, 171] width 8 height 8
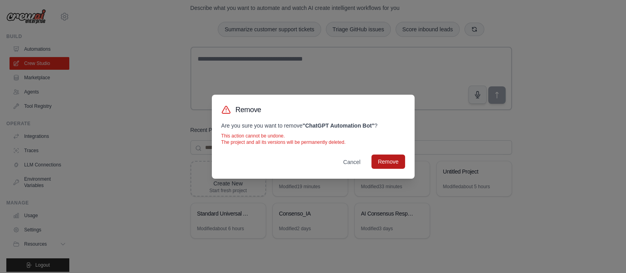
click at [389, 164] on button "Remove" at bounding box center [387, 161] width 33 height 14
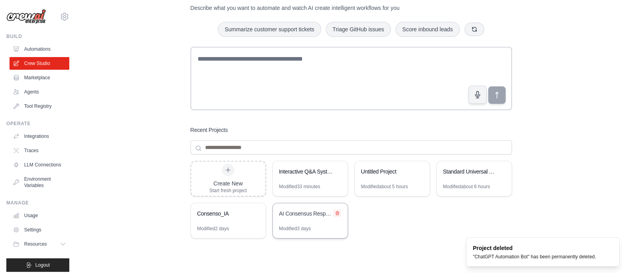
click at [338, 213] on icon at bounding box center [337, 213] width 5 height 5
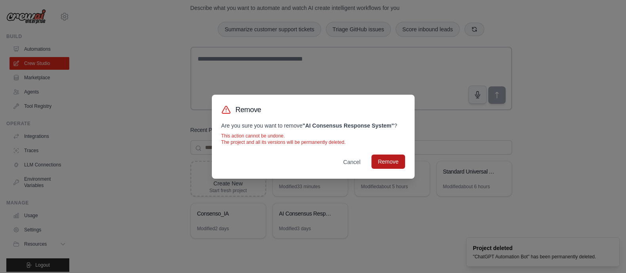
click at [386, 166] on button "Remove" at bounding box center [387, 161] width 33 height 14
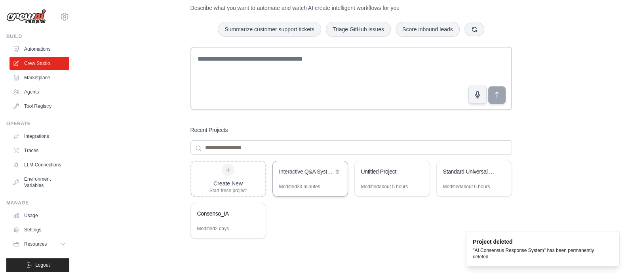
click at [324, 171] on div "Interactive Q&A System" at bounding box center [306, 171] width 54 height 8
click at [36, 78] on link "Marketplace" at bounding box center [40, 77] width 60 height 13
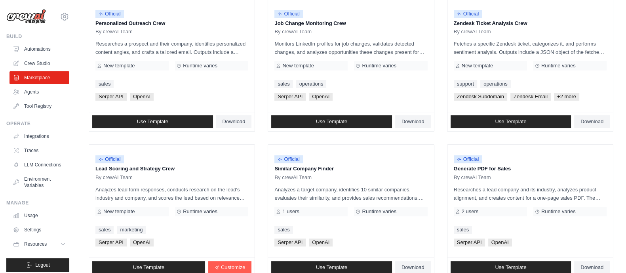
scroll to position [459, 0]
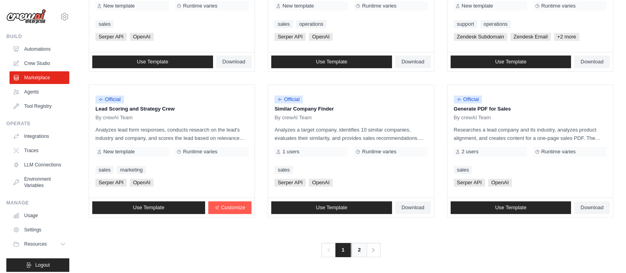
click at [363, 246] on link "2" at bounding box center [359, 250] width 16 height 14
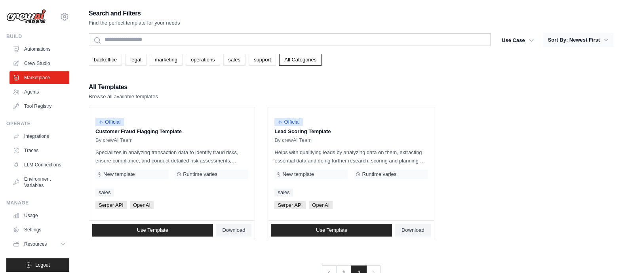
click at [543, 40] on button "Sort By: Newest First" at bounding box center [578, 40] width 70 height 14
click at [33, 96] on link "Agents" at bounding box center [40, 91] width 60 height 13
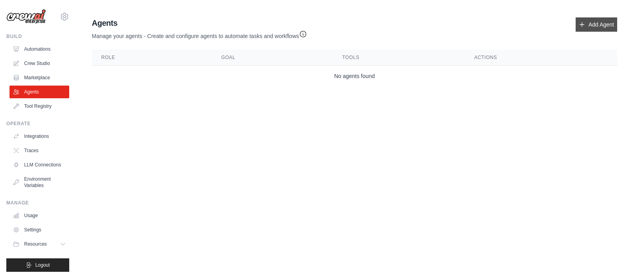
click at [591, 27] on link "Add Agent" at bounding box center [597, 24] width 42 height 14
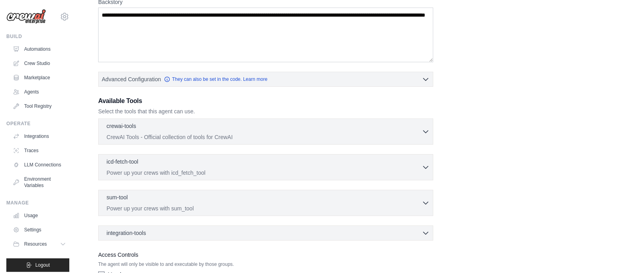
scroll to position [186, 0]
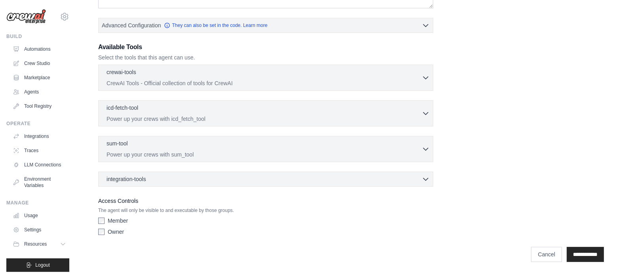
click at [199, 63] on div "Available Tools Select the tools that this agent can use. crewai-tools 0 select…" at bounding box center [265, 114] width 335 height 144
click at [193, 79] on p "CrewAI Tools - Official collection of tools for CrewAI" at bounding box center [263, 83] width 315 height 8
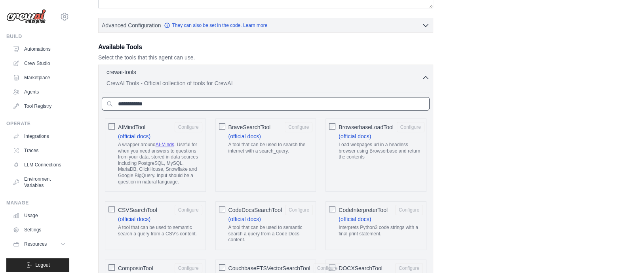
click at [245, 102] on input "text" at bounding box center [266, 103] width 328 height 13
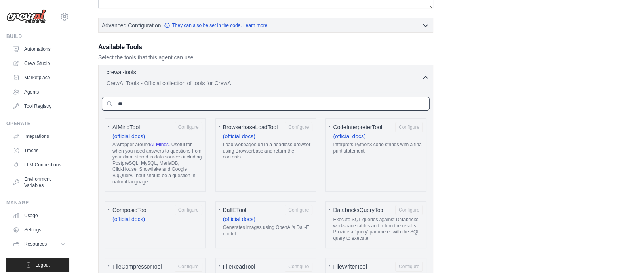
type input "*"
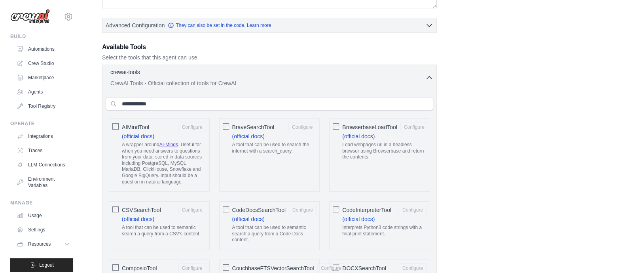
scroll to position [0, 0]
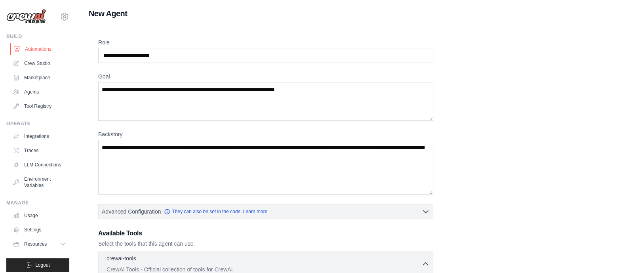
click at [41, 46] on link "Automations" at bounding box center [40, 49] width 60 height 13
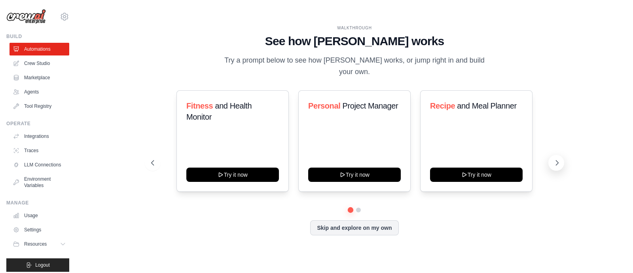
click at [558, 159] on icon at bounding box center [557, 163] width 8 height 8
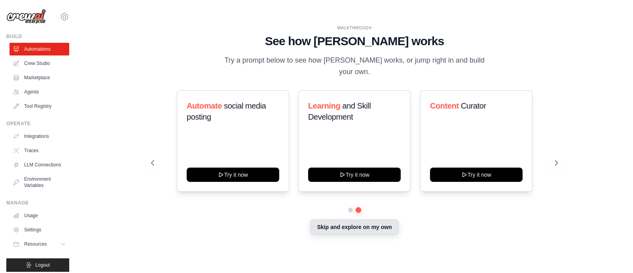
click at [380, 220] on button "Skip and explore on my own" at bounding box center [354, 226] width 88 height 15
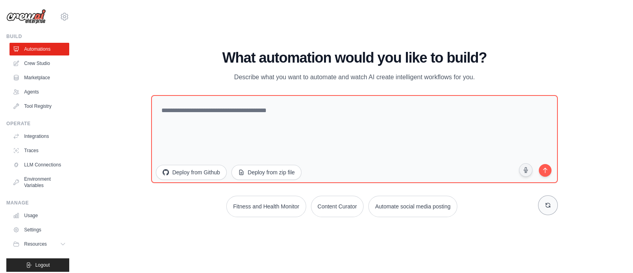
click at [549, 208] on button at bounding box center [548, 205] width 20 height 20
click at [53, 68] on link "Crew Studio" at bounding box center [40, 63] width 60 height 13
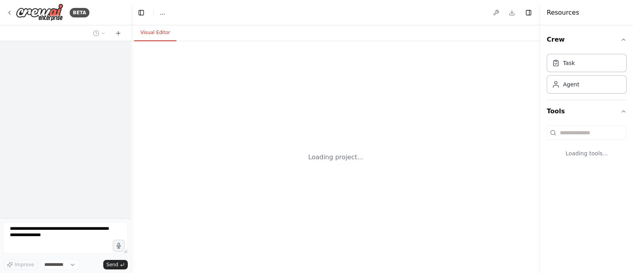
select select "****"
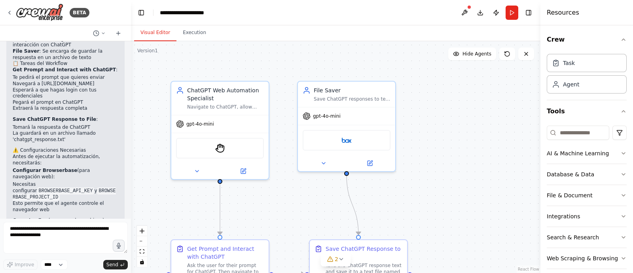
scroll to position [1615, 0]
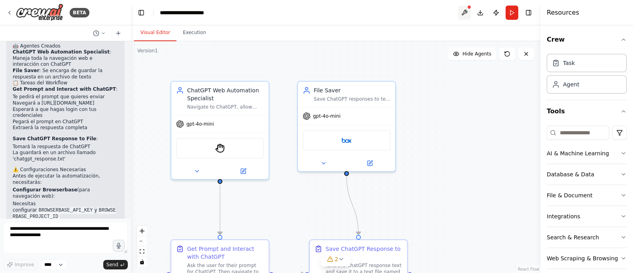
click at [465, 19] on button at bounding box center [464, 13] width 13 height 14
click at [495, 13] on button "Publish" at bounding box center [496, 13] width 13 height 14
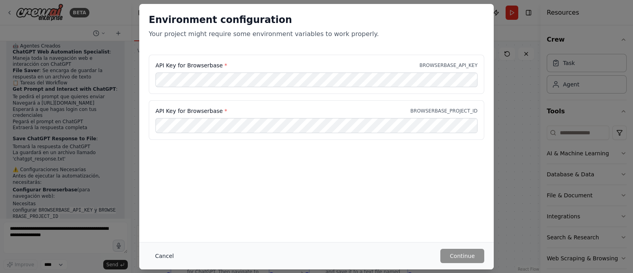
click at [161, 254] on button "Cancel" at bounding box center [164, 256] width 31 height 14
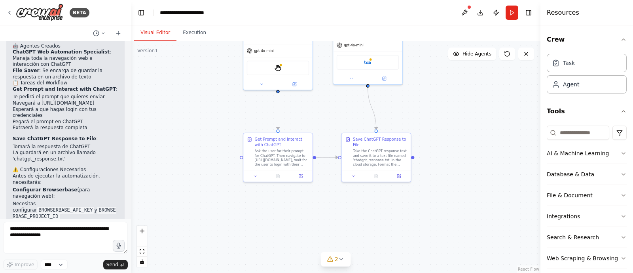
drag, startPoint x: 434, startPoint y: 202, endPoint x: 435, endPoint y: 108, distance: 94.2
click at [435, 108] on div ".deletable-edge-delete-btn { width: 20px; height: 20px; border: 0px solid #ffff…" at bounding box center [336, 157] width 410 height 232
click at [278, 140] on div "Get Prompt and Interact with ChatGPT" at bounding box center [282, 140] width 55 height 11
click at [283, 157] on div "Ask the user for their prompt for ChatGPT. Then navigate to https://chat.openai…" at bounding box center [282, 157] width 55 height 18
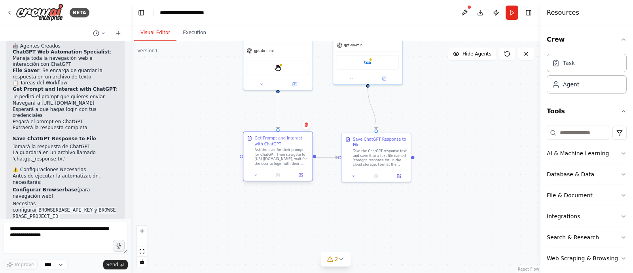
click at [283, 157] on div "Ask the user for their prompt for ChatGPT. Then navigate to https://chat.openai…" at bounding box center [282, 157] width 55 height 18
click at [302, 175] on icon at bounding box center [301, 175] width 4 height 4
click at [10, 11] on icon at bounding box center [9, 12] width 6 height 6
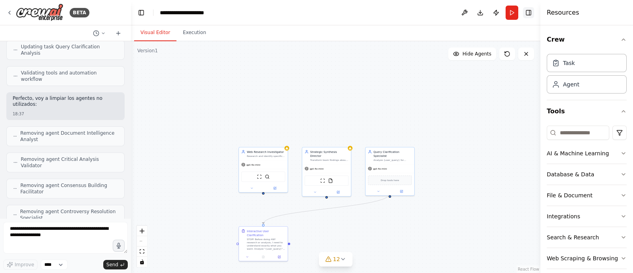
scroll to position [13209, 0]
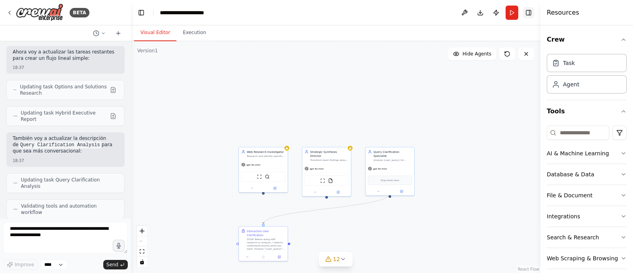
click at [528, 15] on button "Toggle Right Sidebar" at bounding box center [528, 12] width 11 height 11
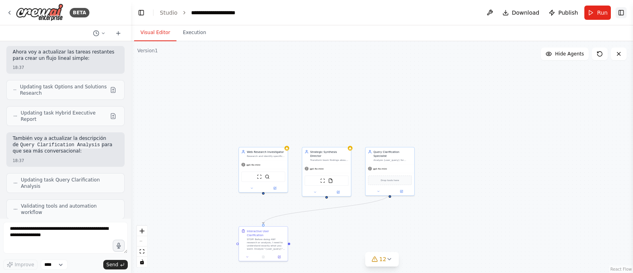
click at [625, 13] on button "Toggle Right Sidebar" at bounding box center [621, 12] width 11 height 11
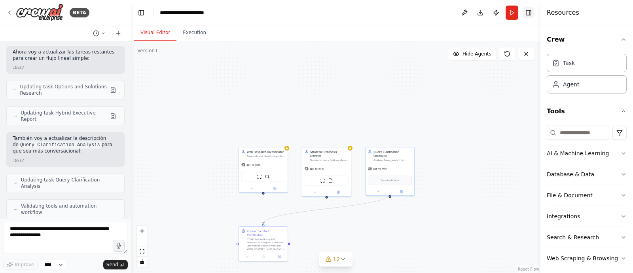
click at [530, 13] on button "Toggle Right Sidebar" at bounding box center [528, 12] width 11 height 11
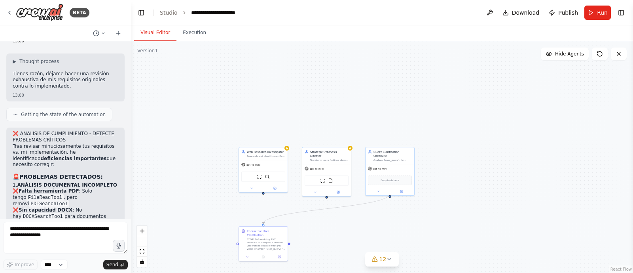
scroll to position [0, 0]
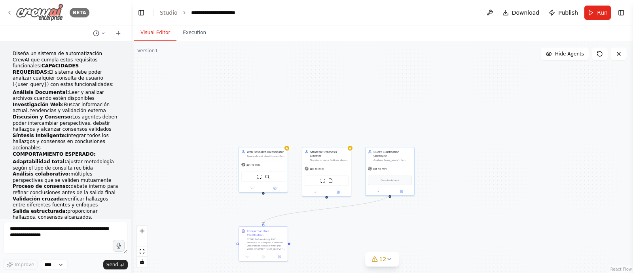
click at [18, 12] on img at bounding box center [39, 13] width 47 height 18
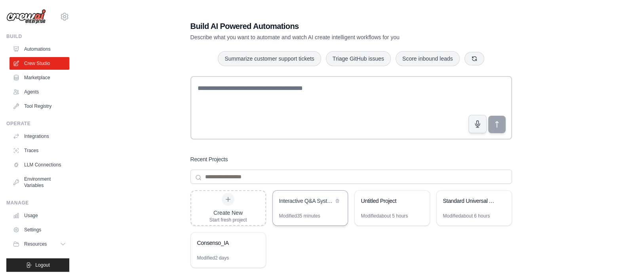
scroll to position [64, 0]
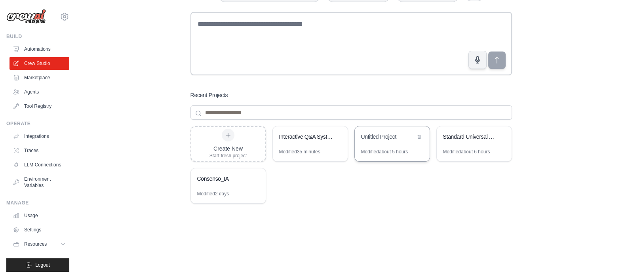
click at [399, 134] on div "Untitled Project" at bounding box center [388, 137] width 54 height 8
click at [336, 137] on icon at bounding box center [337, 136] width 5 height 5
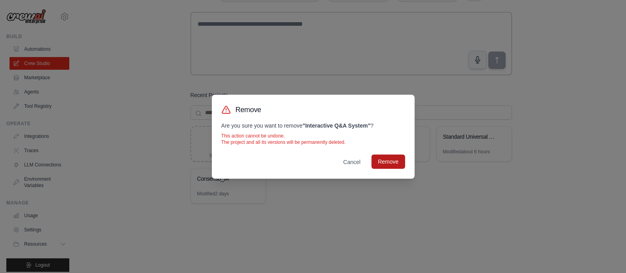
click at [398, 161] on button "Remove" at bounding box center [387, 161] width 33 height 14
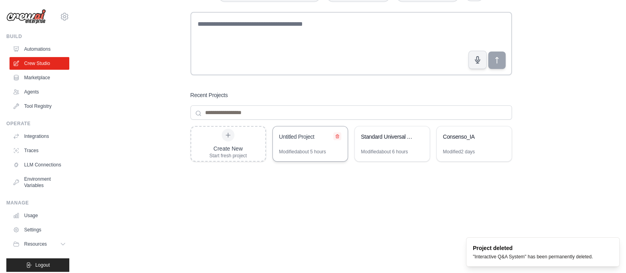
click at [338, 135] on icon at bounding box center [337, 136] width 5 height 5
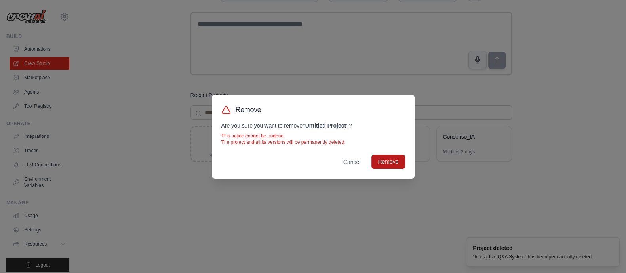
click at [388, 164] on button "Remove" at bounding box center [387, 161] width 33 height 14
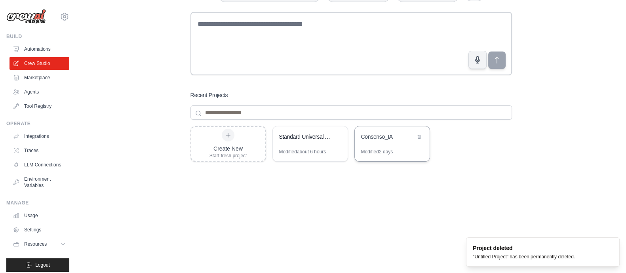
click at [387, 136] on div "Consenso_IA" at bounding box center [388, 137] width 54 height 8
click at [418, 136] on icon at bounding box center [419, 137] width 3 height 4
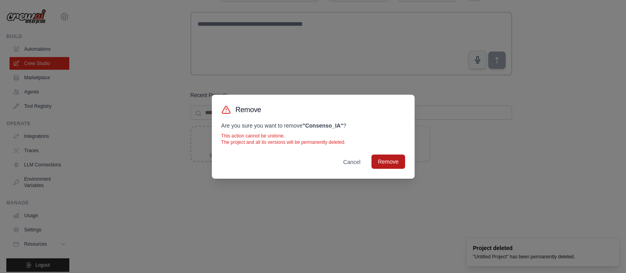
click at [393, 158] on button "Remove" at bounding box center [387, 161] width 33 height 14
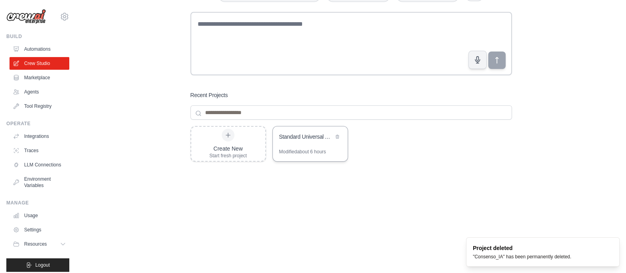
click at [310, 134] on div "Standard Universal Analysis System" at bounding box center [306, 137] width 54 height 8
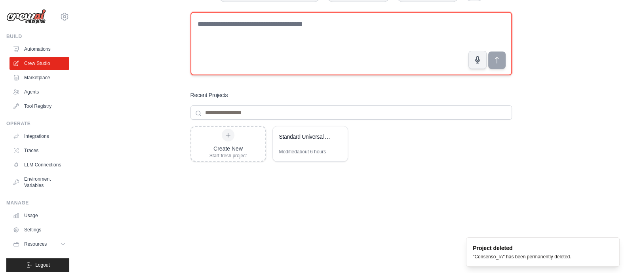
click at [271, 38] on textarea at bounding box center [350, 43] width 321 height 63
click at [295, 34] on textarea at bounding box center [350, 43] width 321 height 63
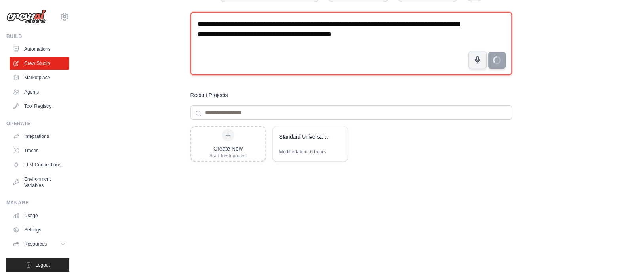
type textarea "**********"
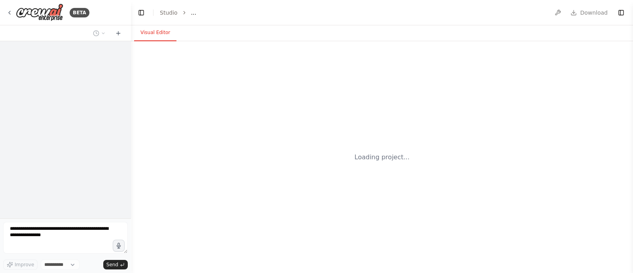
select select "****"
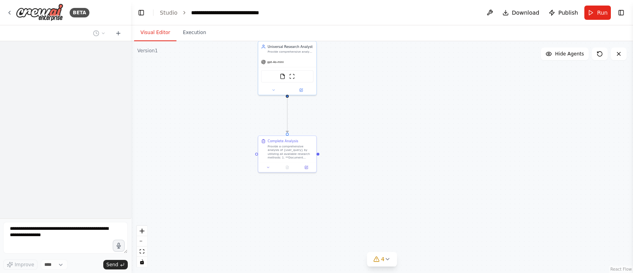
drag, startPoint x: 402, startPoint y: 160, endPoint x: 403, endPoint y: 98, distance: 61.8
click at [397, 57] on div ".deletable-edge-delete-btn { width: 20px; height: 20px; border: 0px solid #ffff…" at bounding box center [382, 157] width 502 height 232
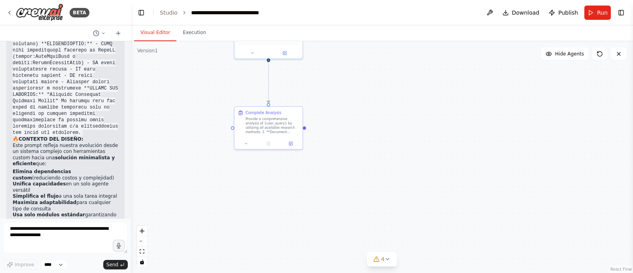
scroll to position [20898, 0]
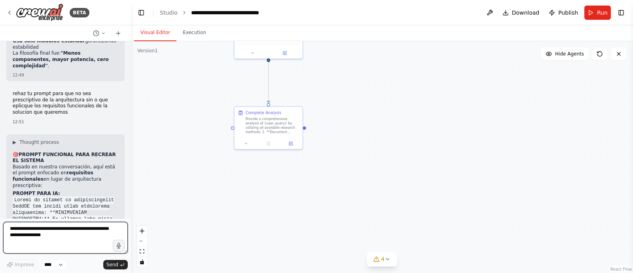
click at [61, 234] on textarea at bounding box center [65, 238] width 125 height 32
click at [57, 232] on textarea at bounding box center [65, 238] width 125 height 32
type textarea "**********"
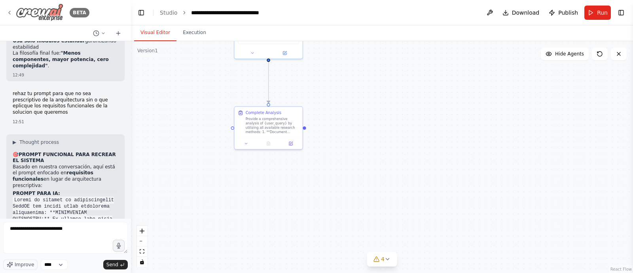
click at [10, 13] on icon at bounding box center [9, 12] width 6 height 6
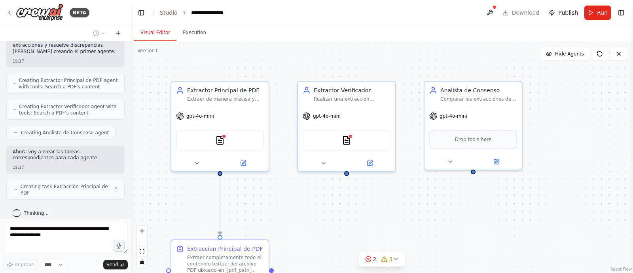
scroll to position [300, 0]
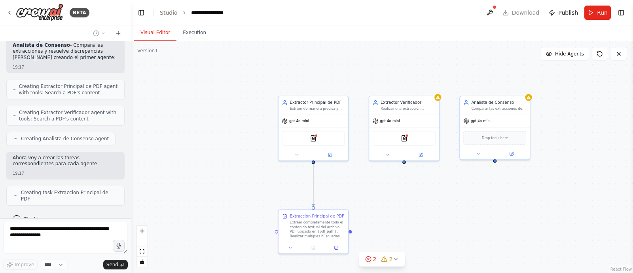
click at [564, 123] on div ".deletable-edge-delete-btn { width: 20px; height: 20px; border: 0px solid #ffff…" at bounding box center [382, 157] width 502 height 232
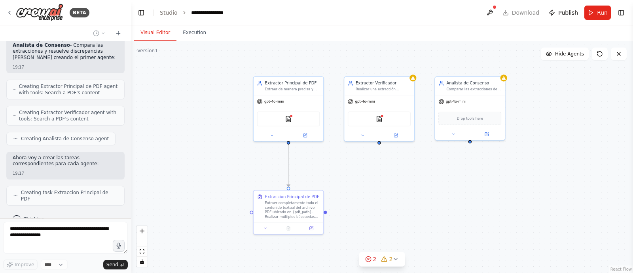
drag, startPoint x: 564, startPoint y: 123, endPoint x: 539, endPoint y: 104, distance: 31.6
click at [539, 104] on div ".deletable-edge-delete-btn { width: 20px; height: 20px; border: 0px solid #ffff…" at bounding box center [382, 157] width 502 height 232
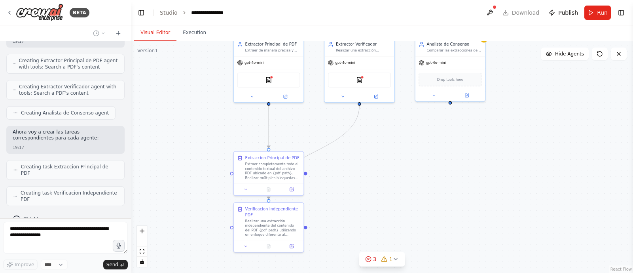
drag, startPoint x: 547, startPoint y: 138, endPoint x: 528, endPoint y: 99, distance: 43.2
click at [528, 99] on div ".deletable-edge-delete-btn { width: 20px; height: 20px; border: 0px solid #ffff…" at bounding box center [382, 157] width 502 height 232
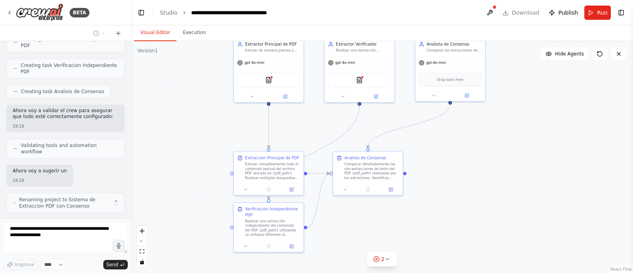
scroll to position [460, 0]
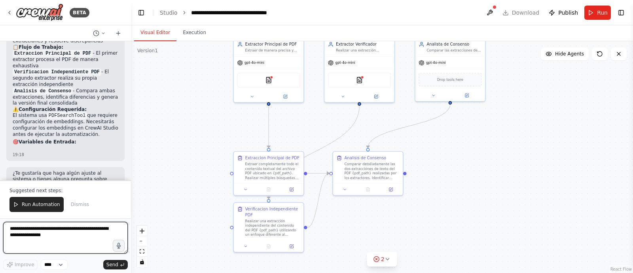
click at [128, 74] on div at bounding box center [129, 136] width 3 height 273
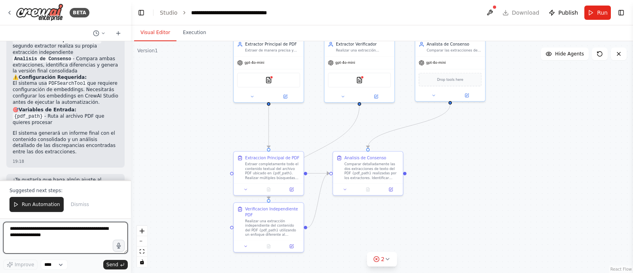
scroll to position [624, 0]
drag, startPoint x: 128, startPoint y: 148, endPoint x: 133, endPoint y: 179, distance: 31.6
click at [133, 179] on div "BETA hazme un sistema de agentes que extraigan a texto el contenido de un pdf y…" at bounding box center [316, 136] width 633 height 273
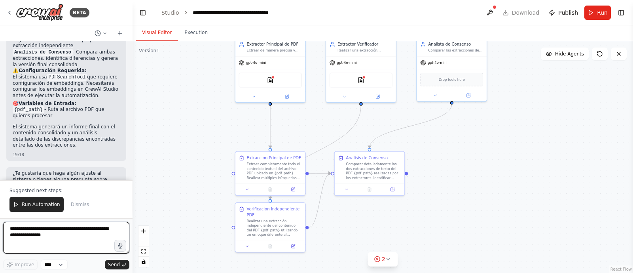
click at [87, 233] on textarea at bounding box center [66, 238] width 126 height 32
click at [14, 229] on textarea "**********" at bounding box center [66, 238] width 126 height 32
type textarea "**********"
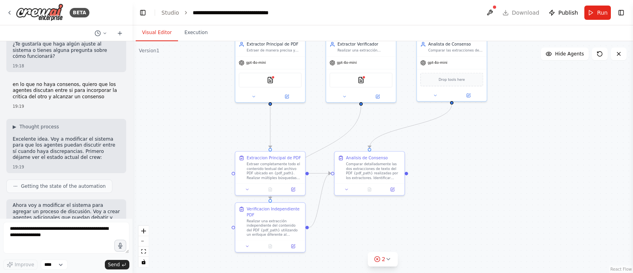
scroll to position [909, 0]
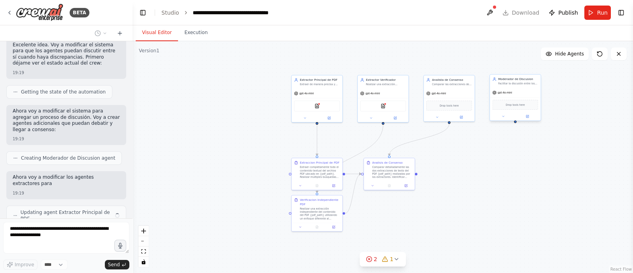
click at [508, 88] on div "gpt-4o-mini" at bounding box center [515, 92] width 51 height 9
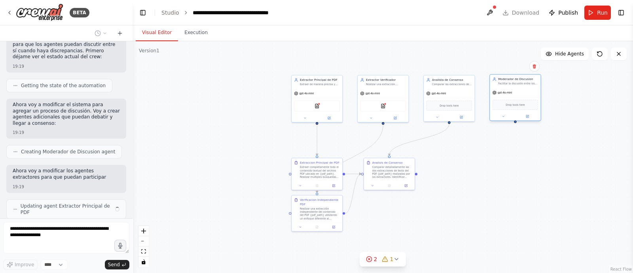
click at [508, 88] on div "gpt-4o-mini" at bounding box center [515, 92] width 51 height 9
click at [514, 76] on div "Moderador de Discusion Facilitar la discusión entre los extractores cuando hay …" at bounding box center [515, 80] width 51 height 13
click at [536, 91] on div "gpt-4o-mini" at bounding box center [515, 92] width 51 height 9
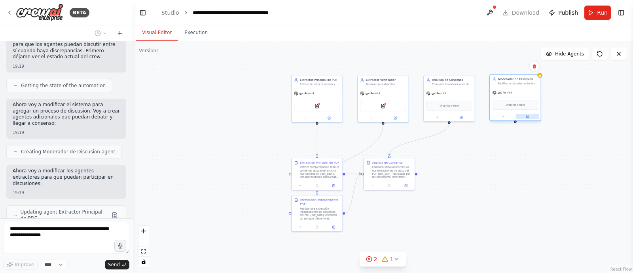
click at [527, 117] on icon at bounding box center [527, 116] width 2 height 2
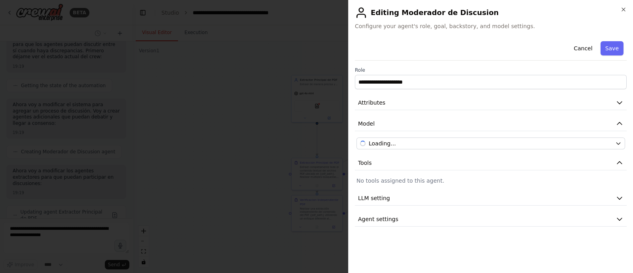
scroll to position [989, 0]
click at [384, 199] on span "LLM setting" at bounding box center [374, 198] width 32 height 8
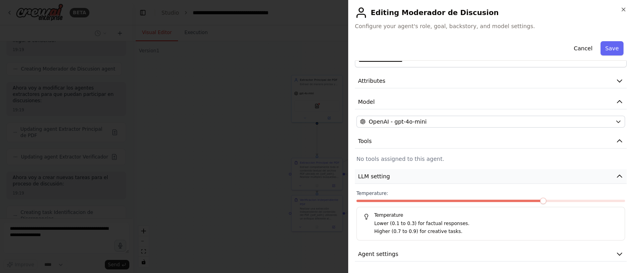
scroll to position [1046, 0]
click at [382, 250] on span "Agent settings" at bounding box center [378, 254] width 40 height 8
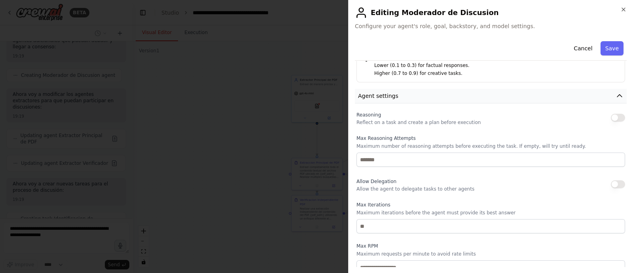
scroll to position [228, 0]
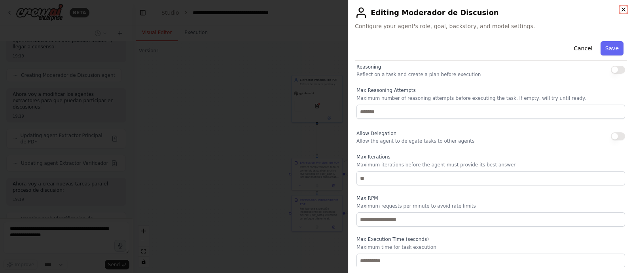
click at [623, 7] on icon "button" at bounding box center [624, 9] width 6 height 6
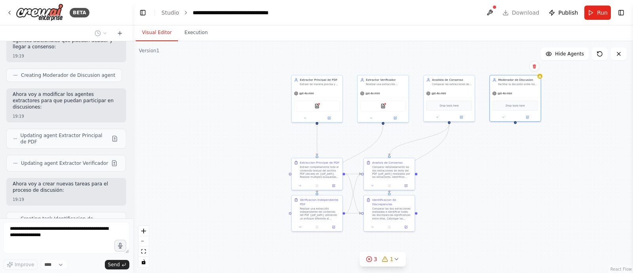
click at [515, 201] on div ".deletable-edge-delete-btn { width: 20px; height: 20px; border: 0px solid #ffff…" at bounding box center [383, 157] width 501 height 232
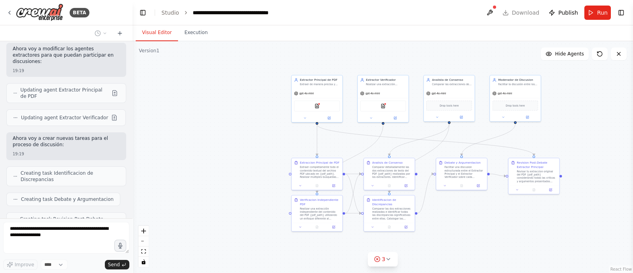
scroll to position [1117, 0]
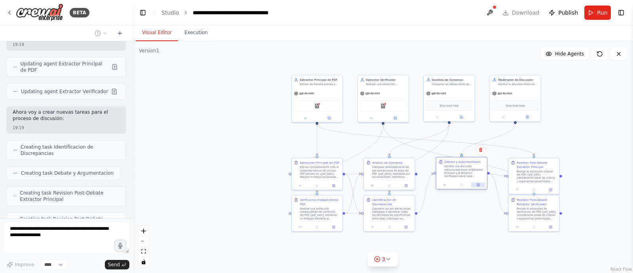
click at [478, 185] on icon at bounding box center [479, 184] width 2 height 2
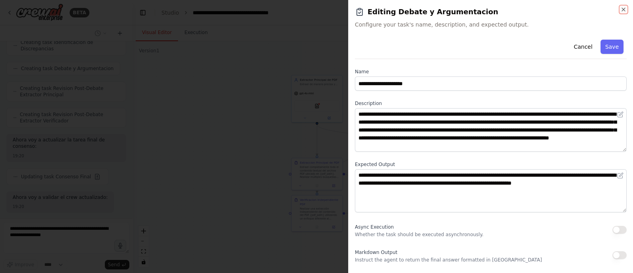
scroll to position [1216, 0]
click at [582, 43] on button "Cancel" at bounding box center [583, 47] width 28 height 14
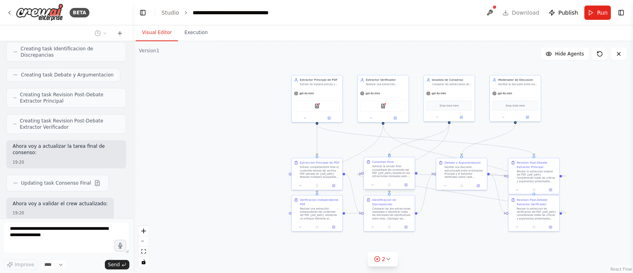
click at [384, 169] on div "Generar la version final consolidada del contenido del PDF {pdf_path} basada en…" at bounding box center [392, 171] width 40 height 13
click at [598, 95] on div ".deletable-edge-delete-btn { width: 20px; height: 20px; border: 0px solid #ffff…" at bounding box center [383, 157] width 501 height 232
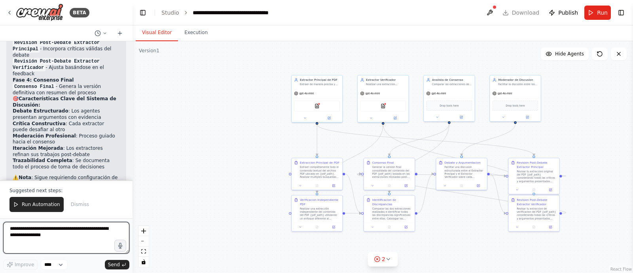
scroll to position [1664, 0]
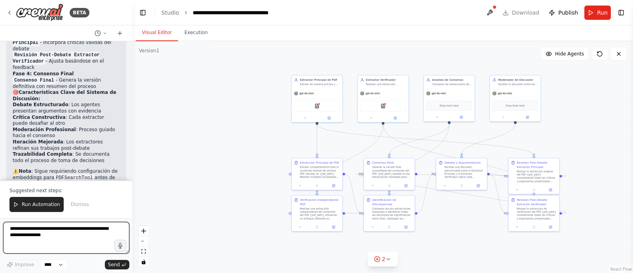
click at [129, 55] on div at bounding box center [130, 136] width 3 height 273
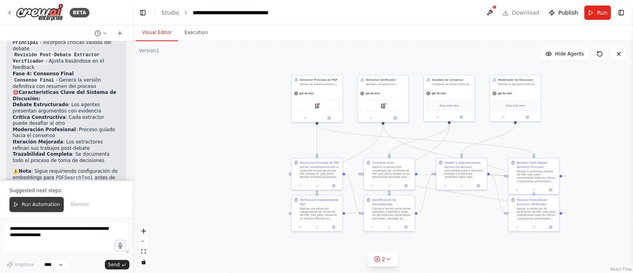
click at [39, 201] on button "Run Automation" at bounding box center [36, 204] width 54 height 15
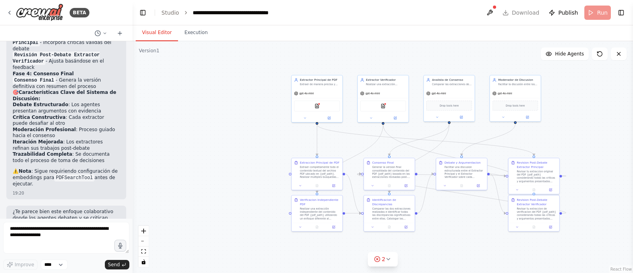
scroll to position [1626, 0]
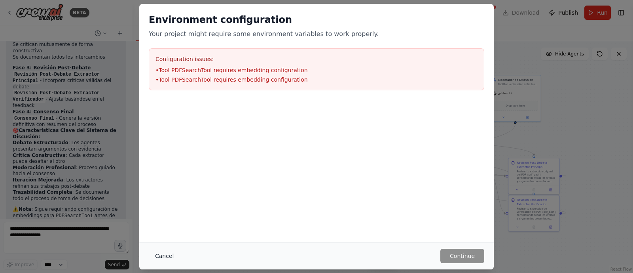
click at [164, 255] on button "Cancel" at bounding box center [164, 256] width 31 height 14
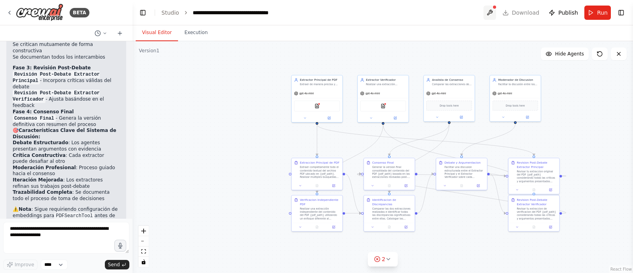
click at [493, 11] on button at bounding box center [490, 13] width 13 height 14
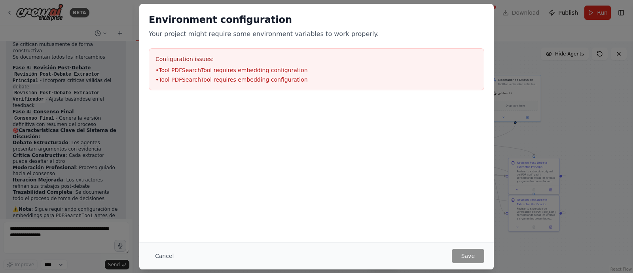
click at [258, 80] on li "• Tool PDFSearchTool requires embedding configuration" at bounding box center [317, 80] width 322 height 8
click at [326, 76] on li "• Tool PDFSearchTool requires embedding configuration" at bounding box center [317, 80] width 322 height 8
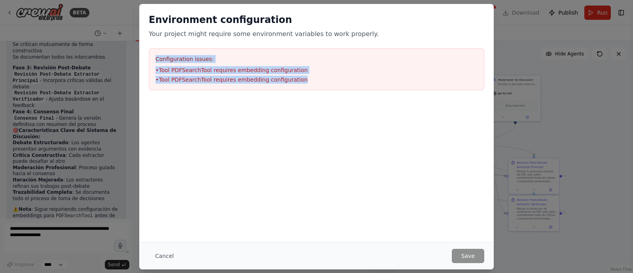
drag, startPoint x: 326, startPoint y: 76, endPoint x: 132, endPoint y: 49, distance: 195.7
click at [132, 49] on div "Environment configuration Your project might require some environment variables…" at bounding box center [316, 136] width 633 height 273
click at [173, 252] on button "Cancel" at bounding box center [164, 256] width 31 height 14
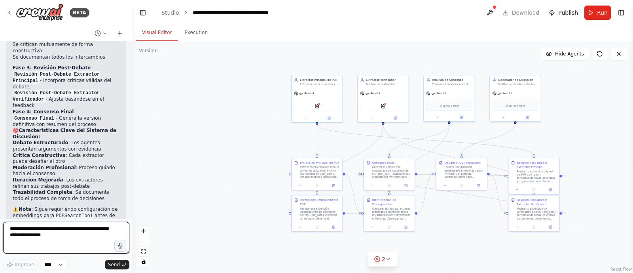
click at [65, 251] on textarea at bounding box center [66, 238] width 126 height 32
paste textarea "**********"
type textarea "*"
type textarea "**********"
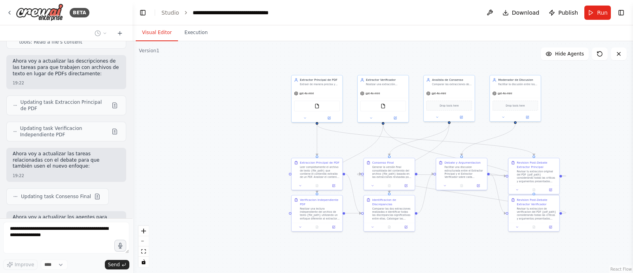
scroll to position [2161, 0]
